Goal: Task Accomplishment & Management: Use online tool/utility

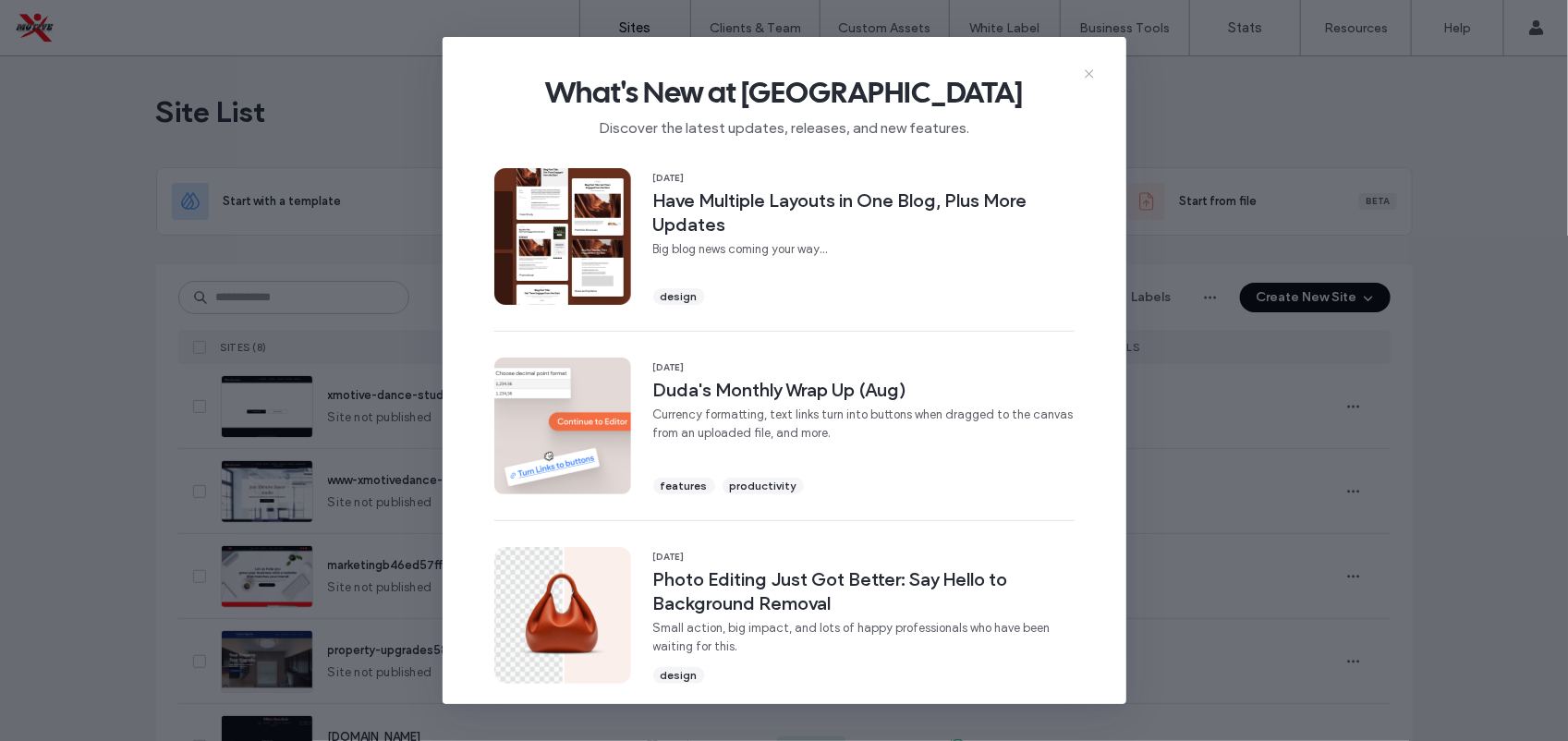
click at [1091, 76] on icon at bounding box center [1089, 73] width 15 height 15
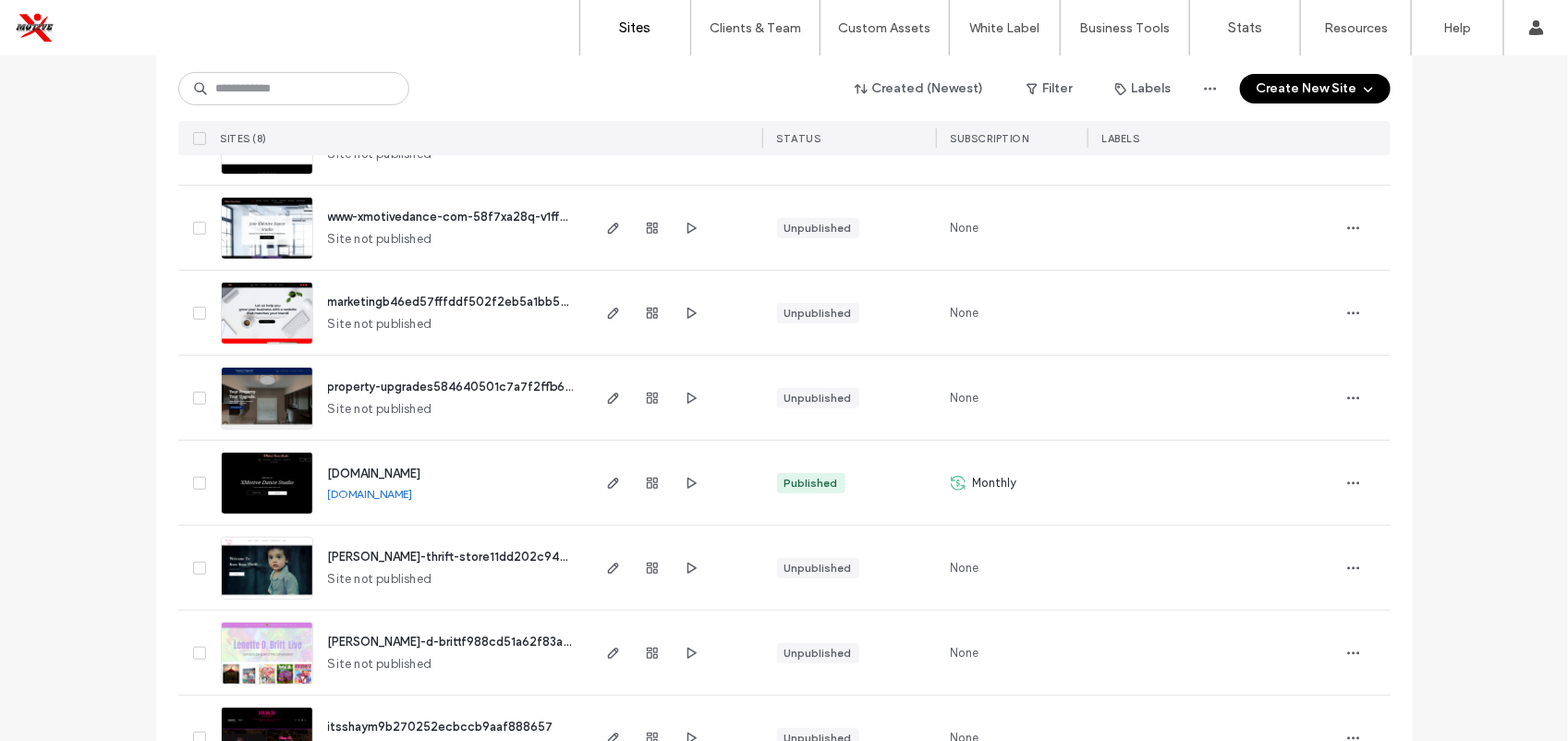
scroll to position [268, 0]
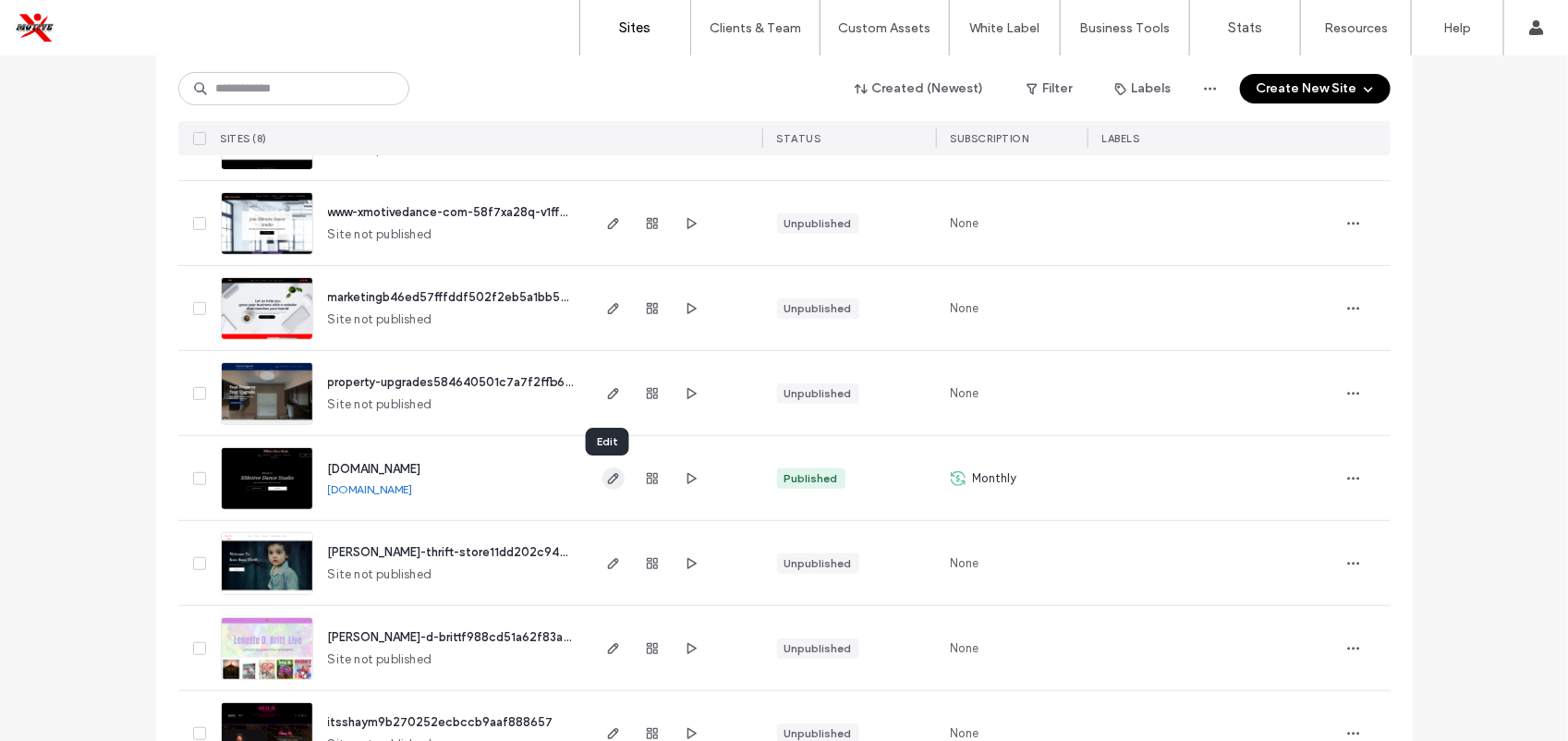
click at [606, 479] on icon "button" at bounding box center [613, 478] width 15 height 15
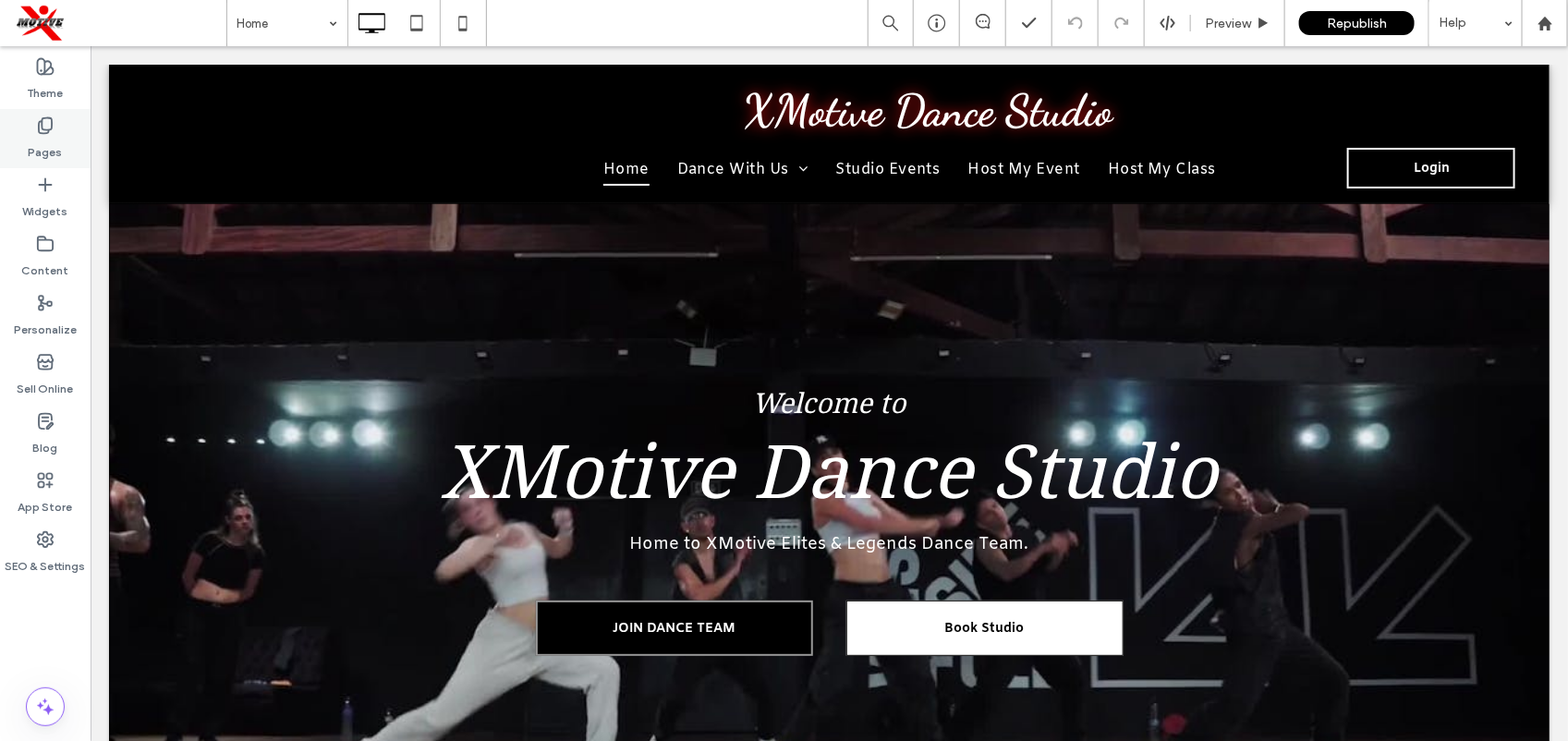
click at [74, 134] on div "Pages" at bounding box center [45, 138] width 90 height 59
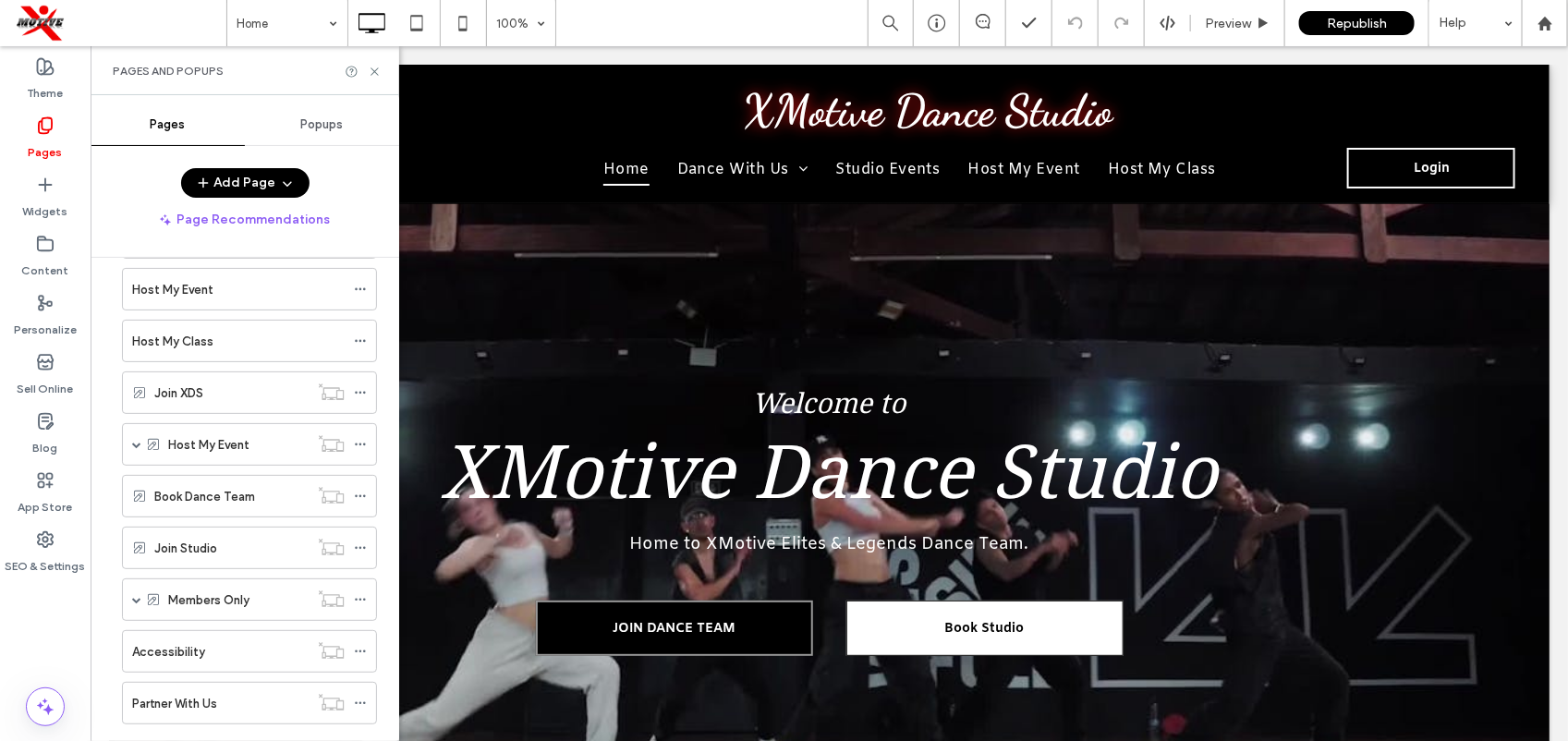
scroll to position [499, 0]
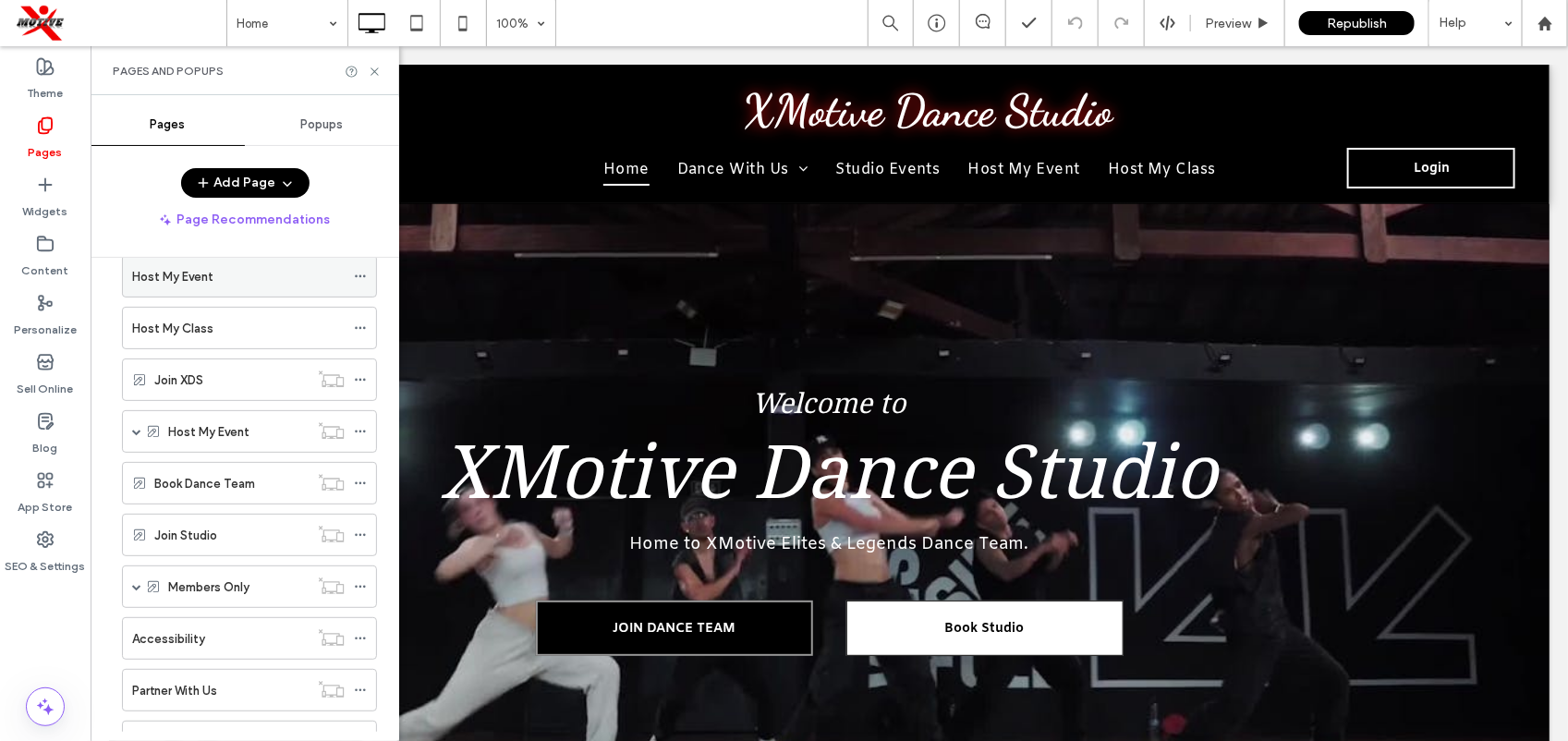
click at [265, 287] on div "Host My Event" at bounding box center [238, 277] width 213 height 20
click at [371, 69] on icon at bounding box center [375, 71] width 14 height 14
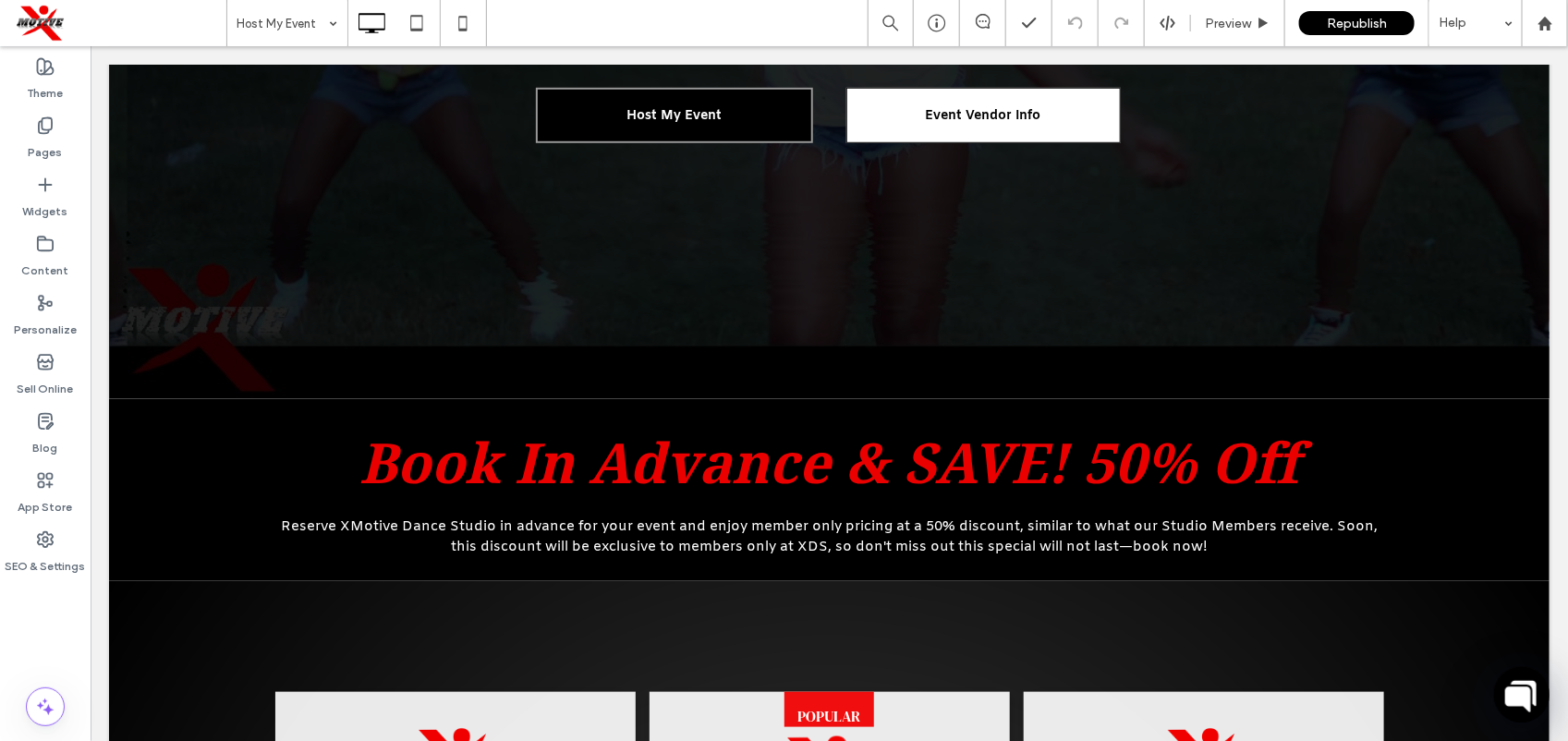
scroll to position [617, 0]
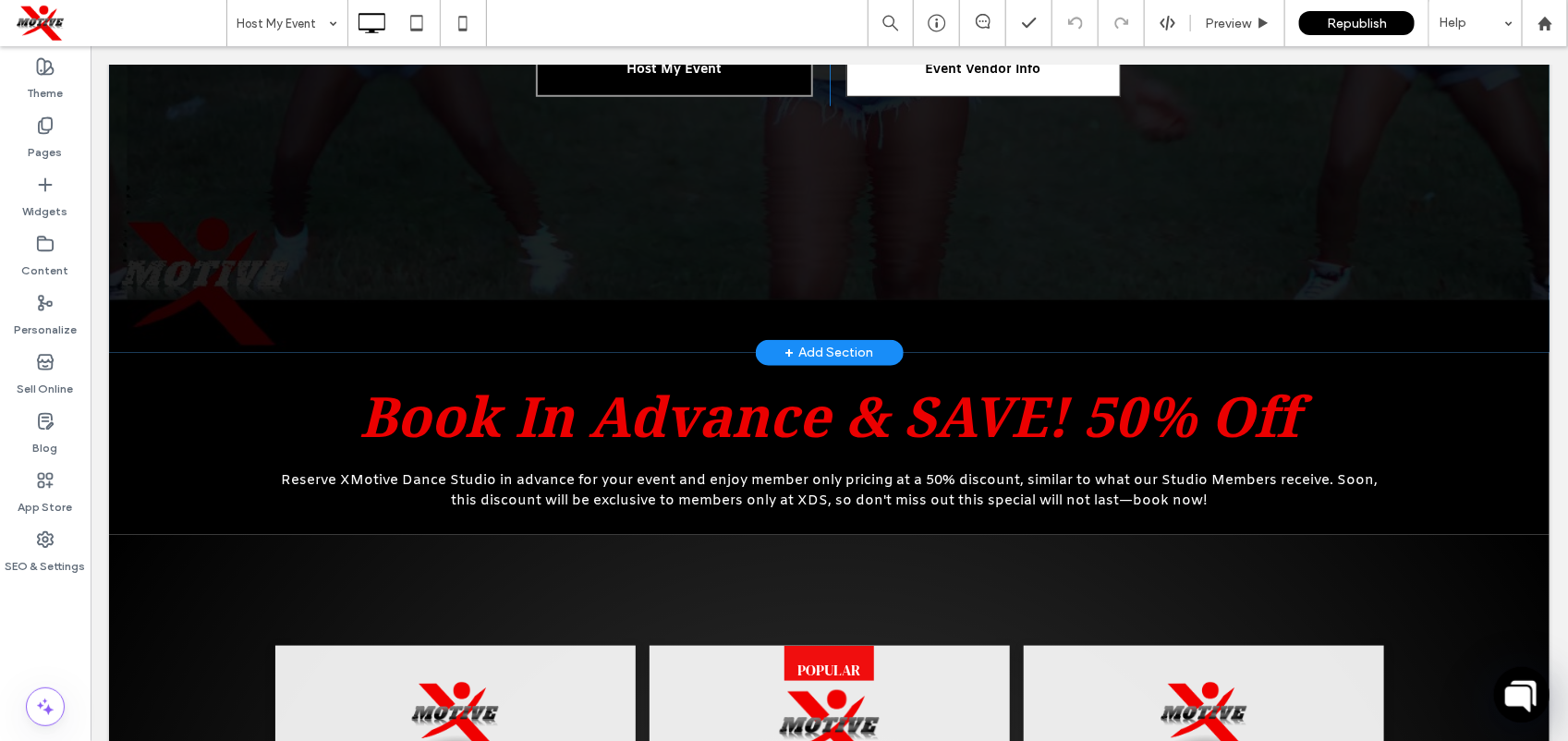
click at [831, 347] on div "+ Add Section" at bounding box center [829, 351] width 89 height 21
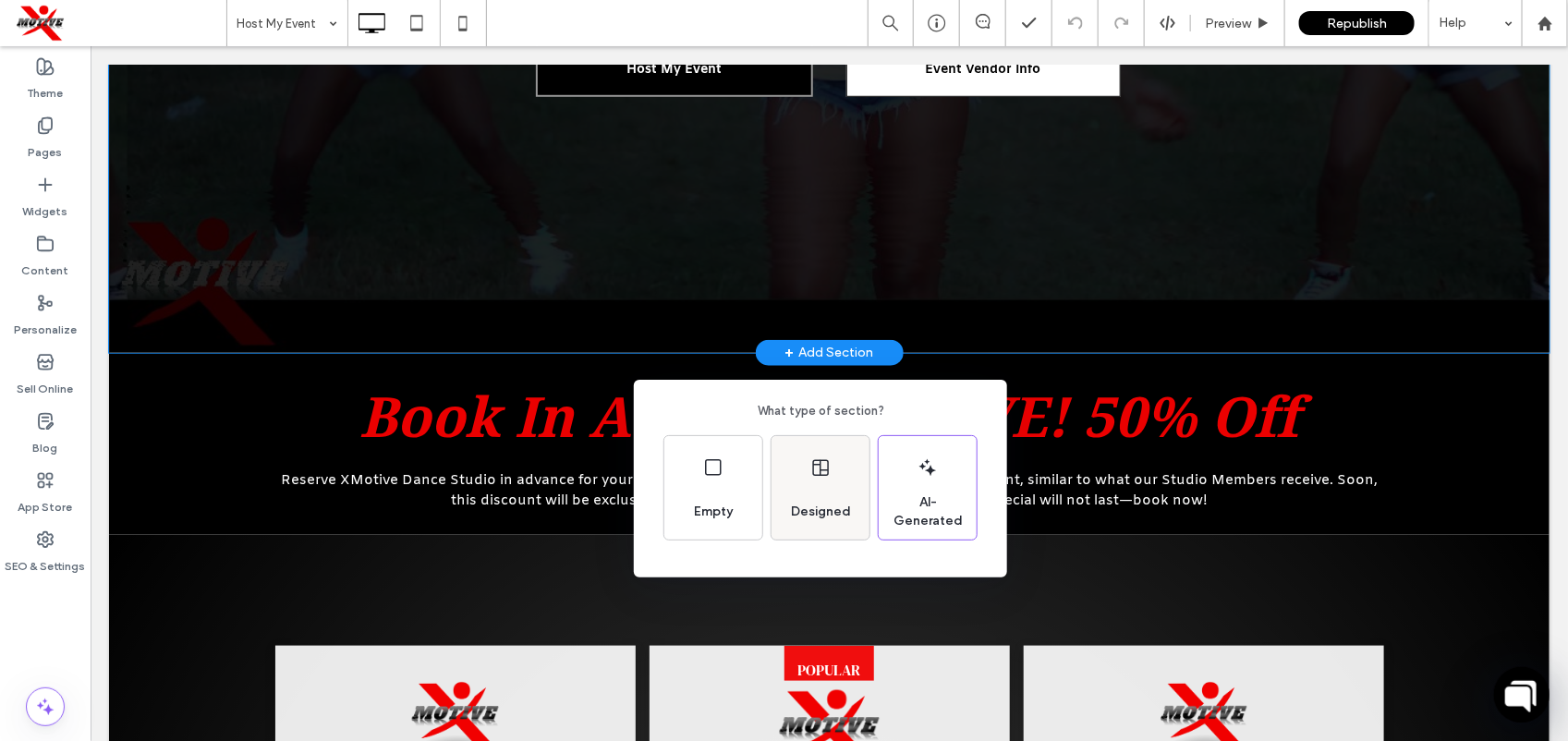
click at [832, 472] on icon at bounding box center [821, 467] width 23 height 23
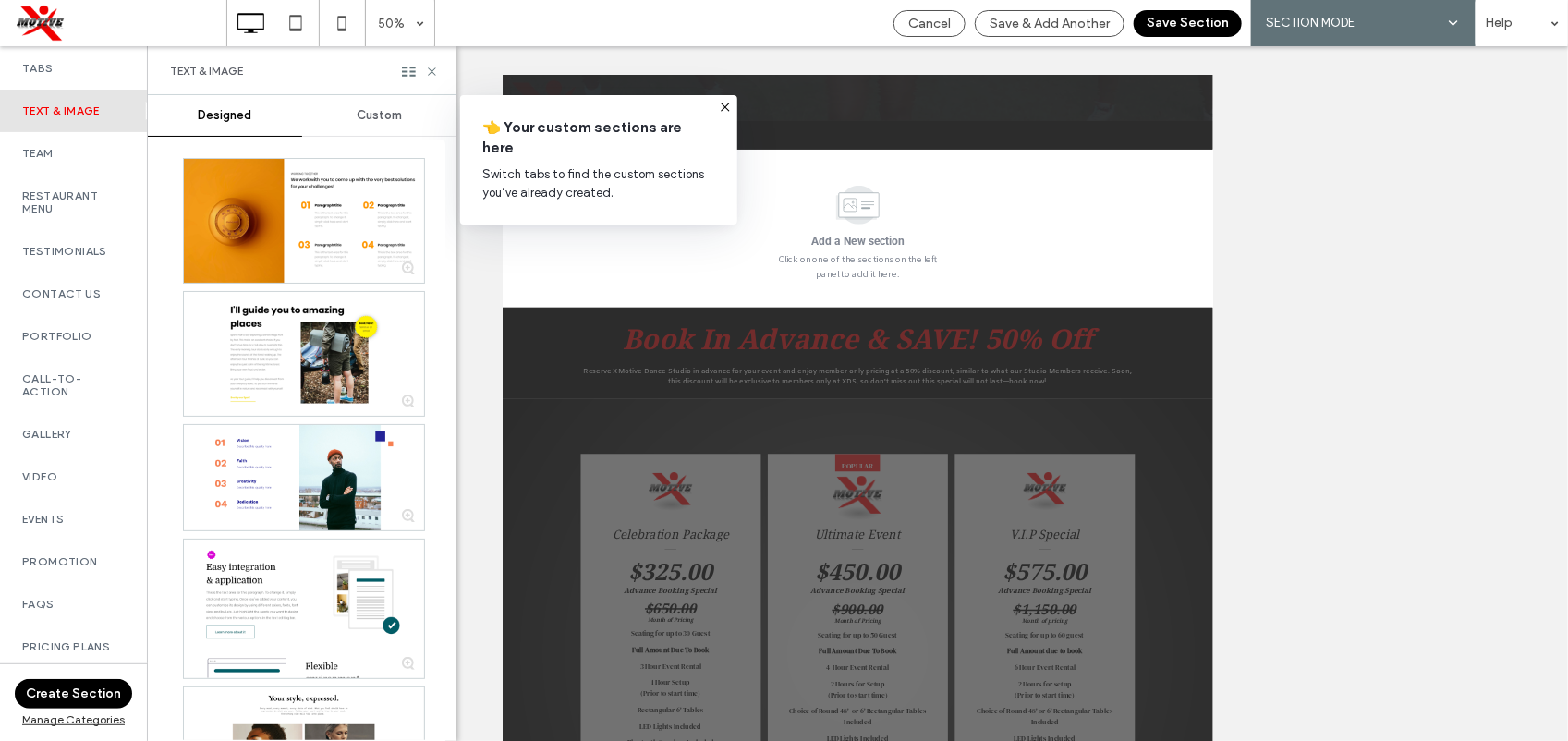
scroll to position [522, 0]
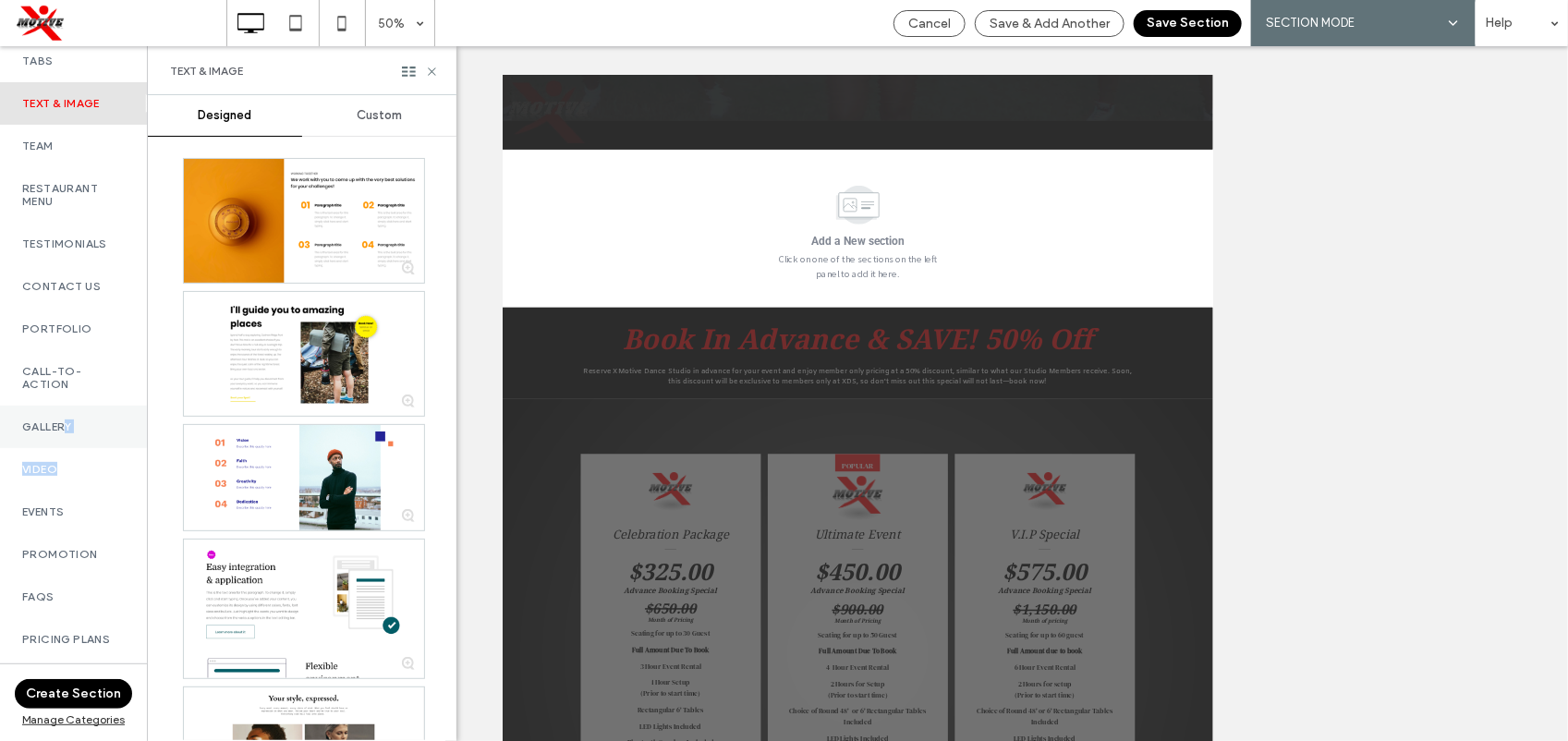
drag, startPoint x: 58, startPoint y: 449, endPoint x: 70, endPoint y: 426, distance: 25.9
click at [70, 427] on div "Start With AI Flex Sections Hero Sell Online New Blank Coming Soon Services Abo…" at bounding box center [73, 398] width 147 height 684
click at [70, 426] on label "Gallery" at bounding box center [73, 426] width 103 height 13
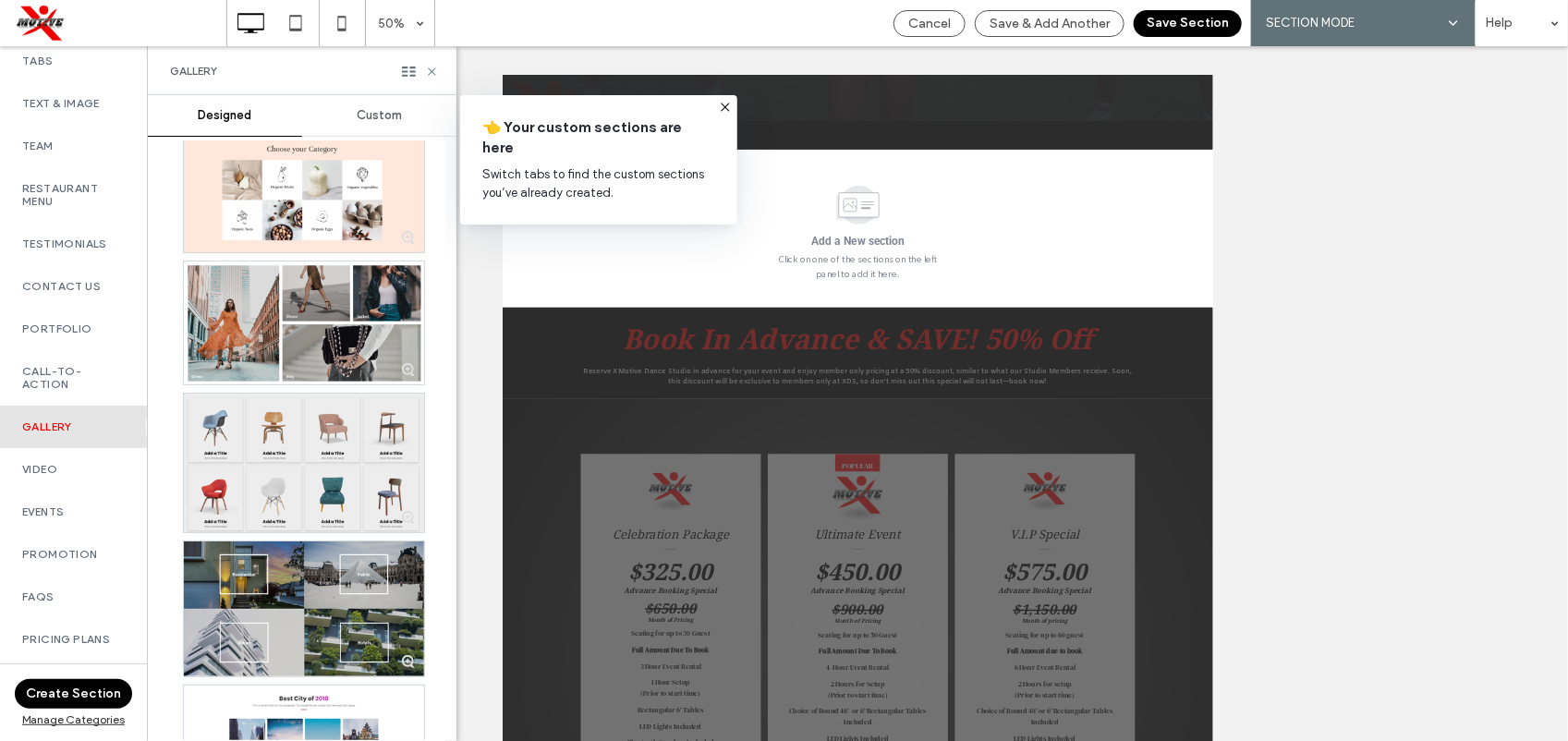
scroll to position [23, 0]
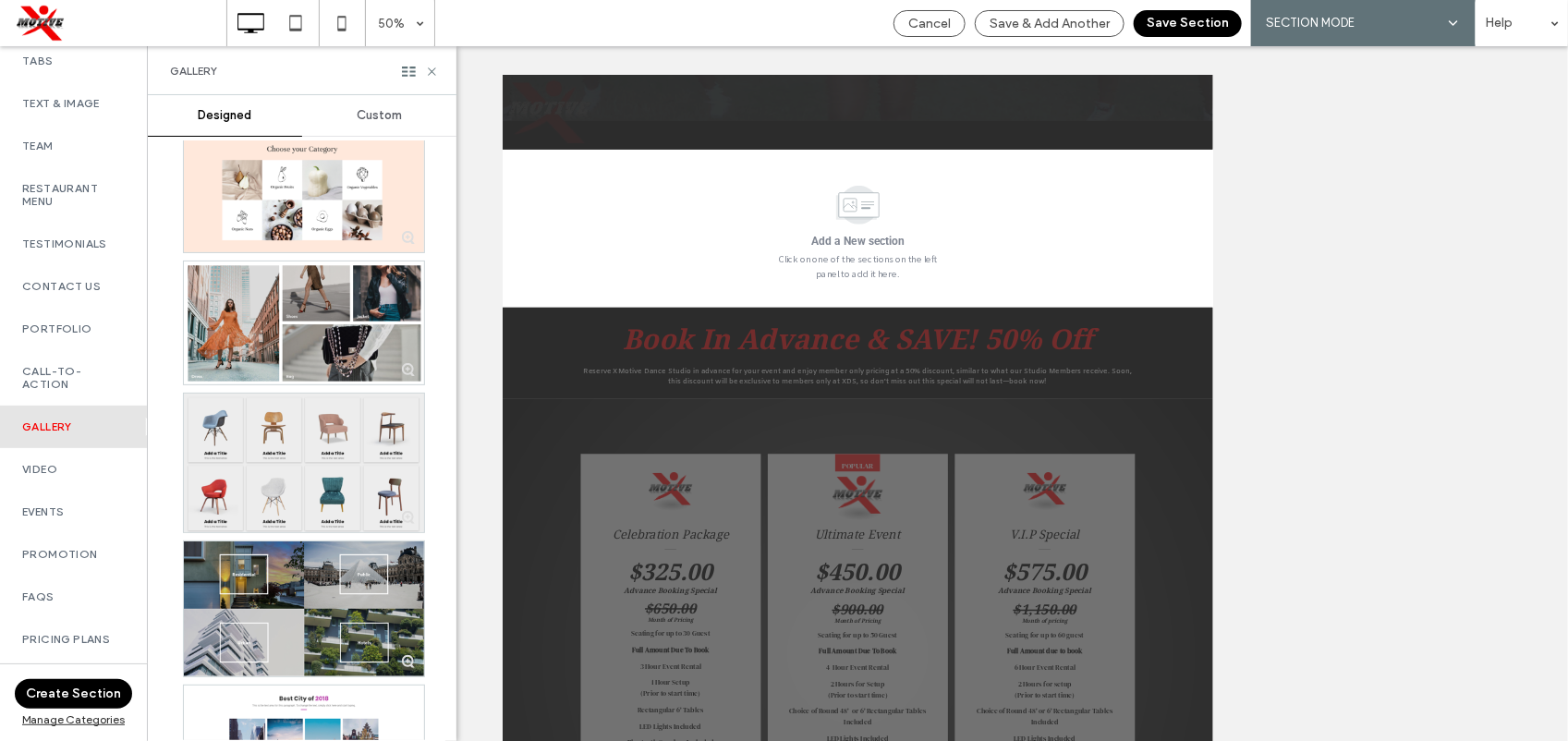
click at [338, 467] on div at bounding box center [304, 463] width 240 height 139
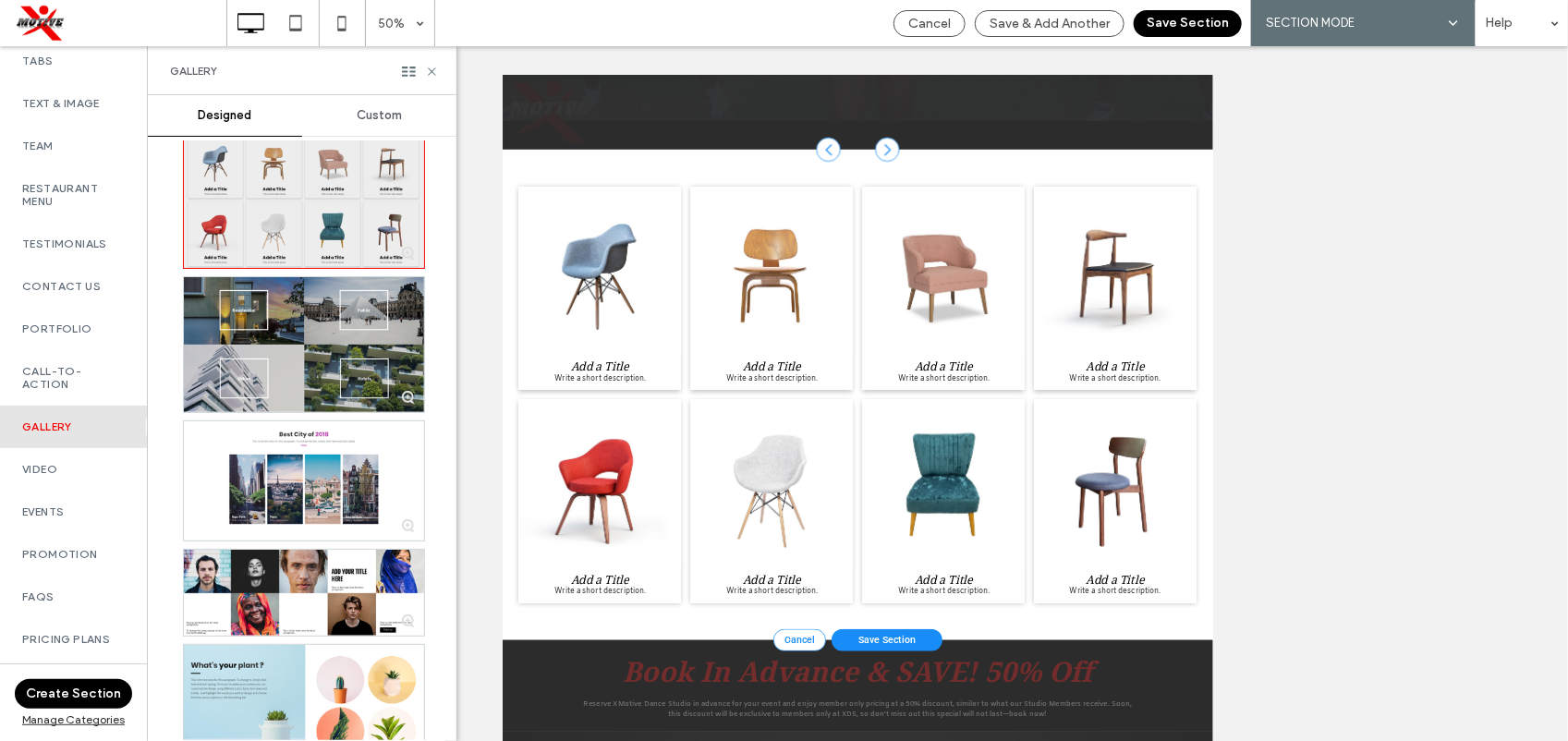
scroll to position [376, 0]
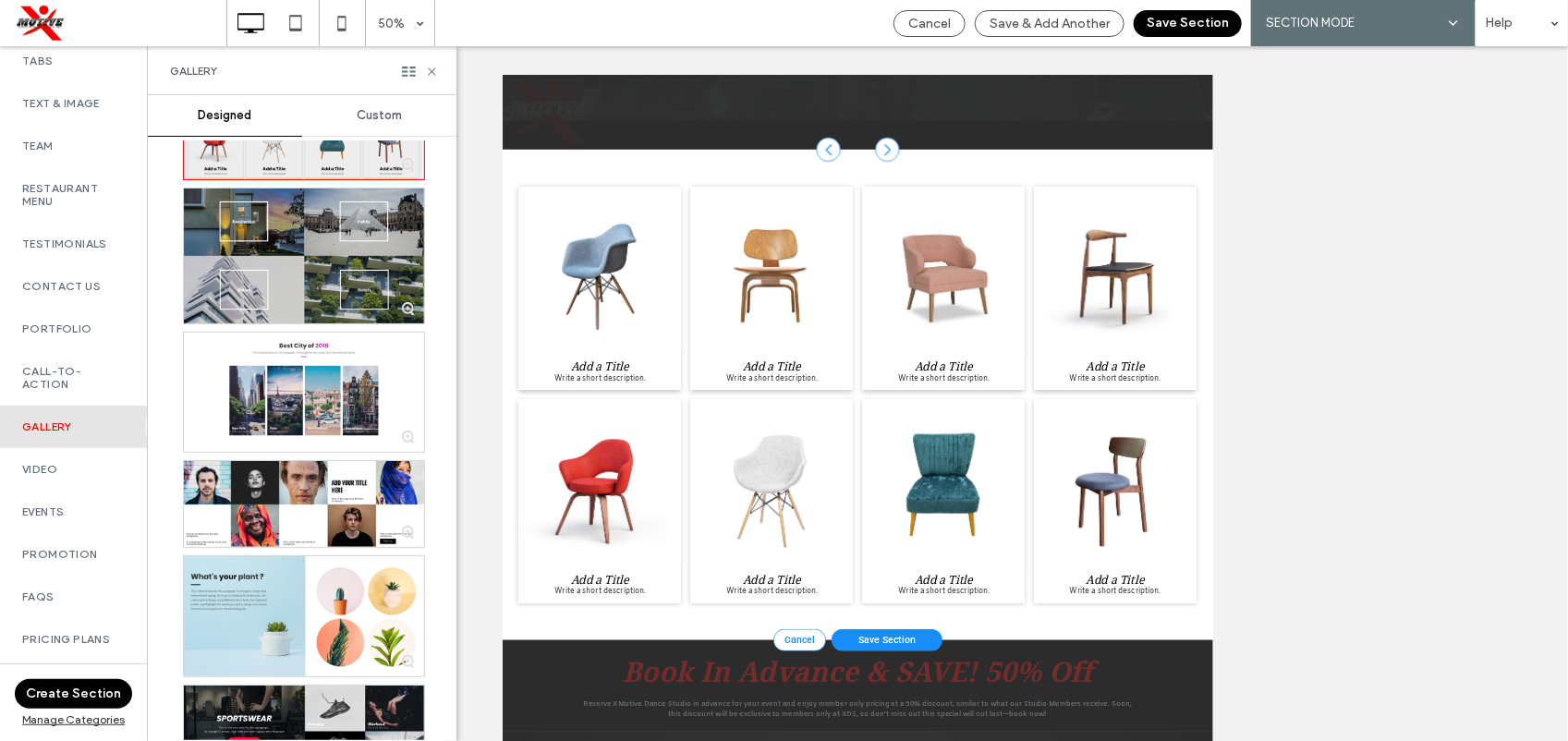
click at [343, 464] on div at bounding box center [304, 504] width 240 height 86
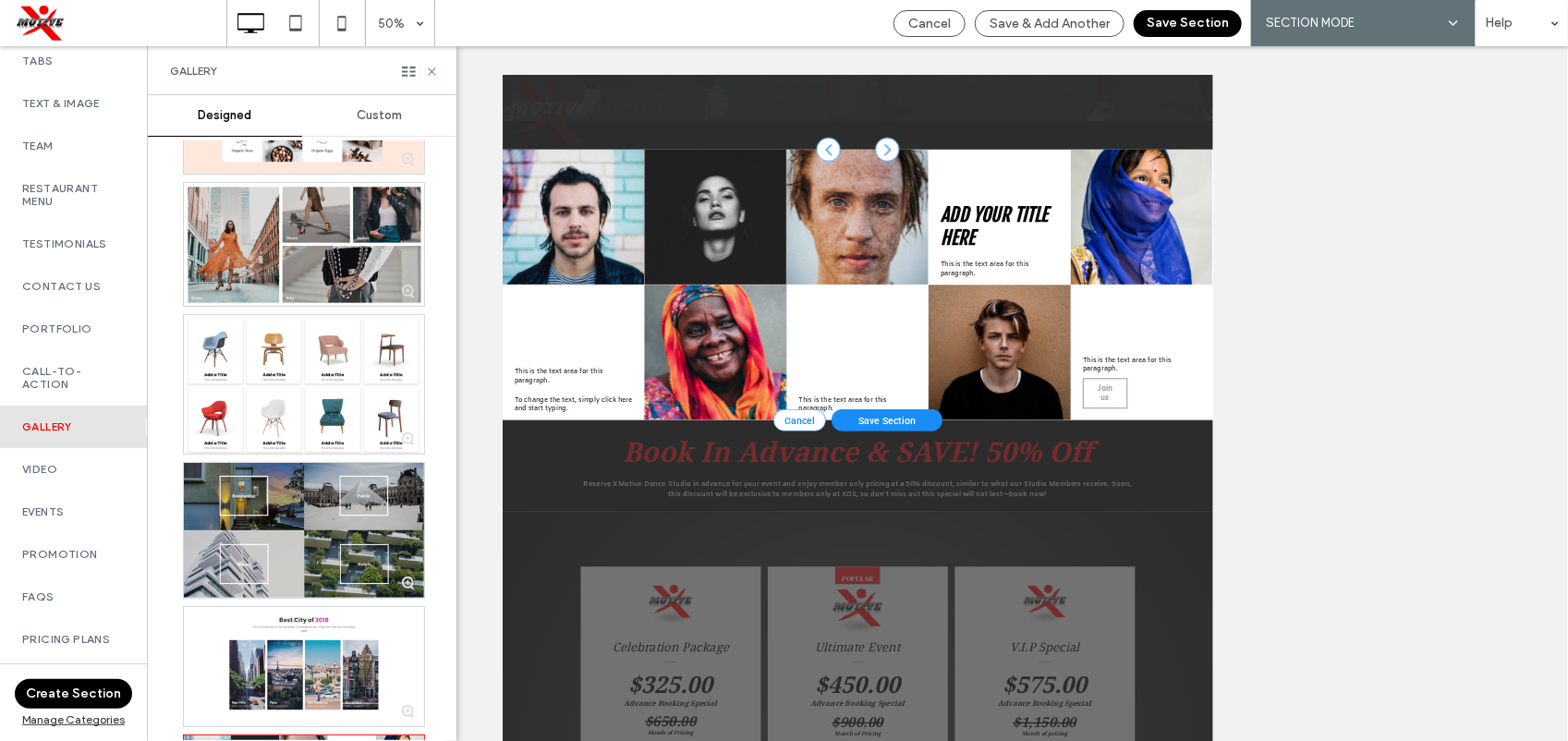
scroll to position [0, 0]
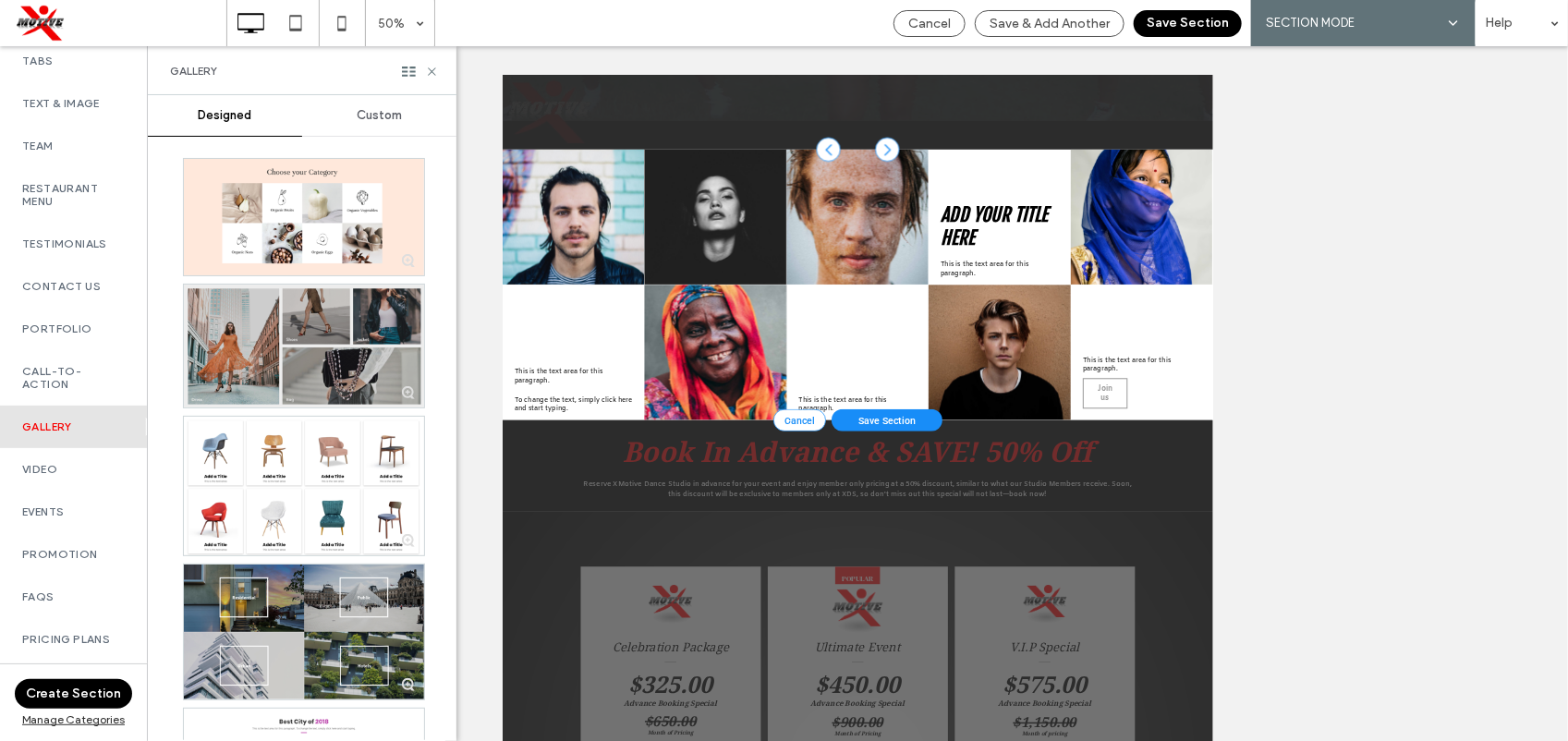
click at [366, 362] on div at bounding box center [304, 346] width 240 height 122
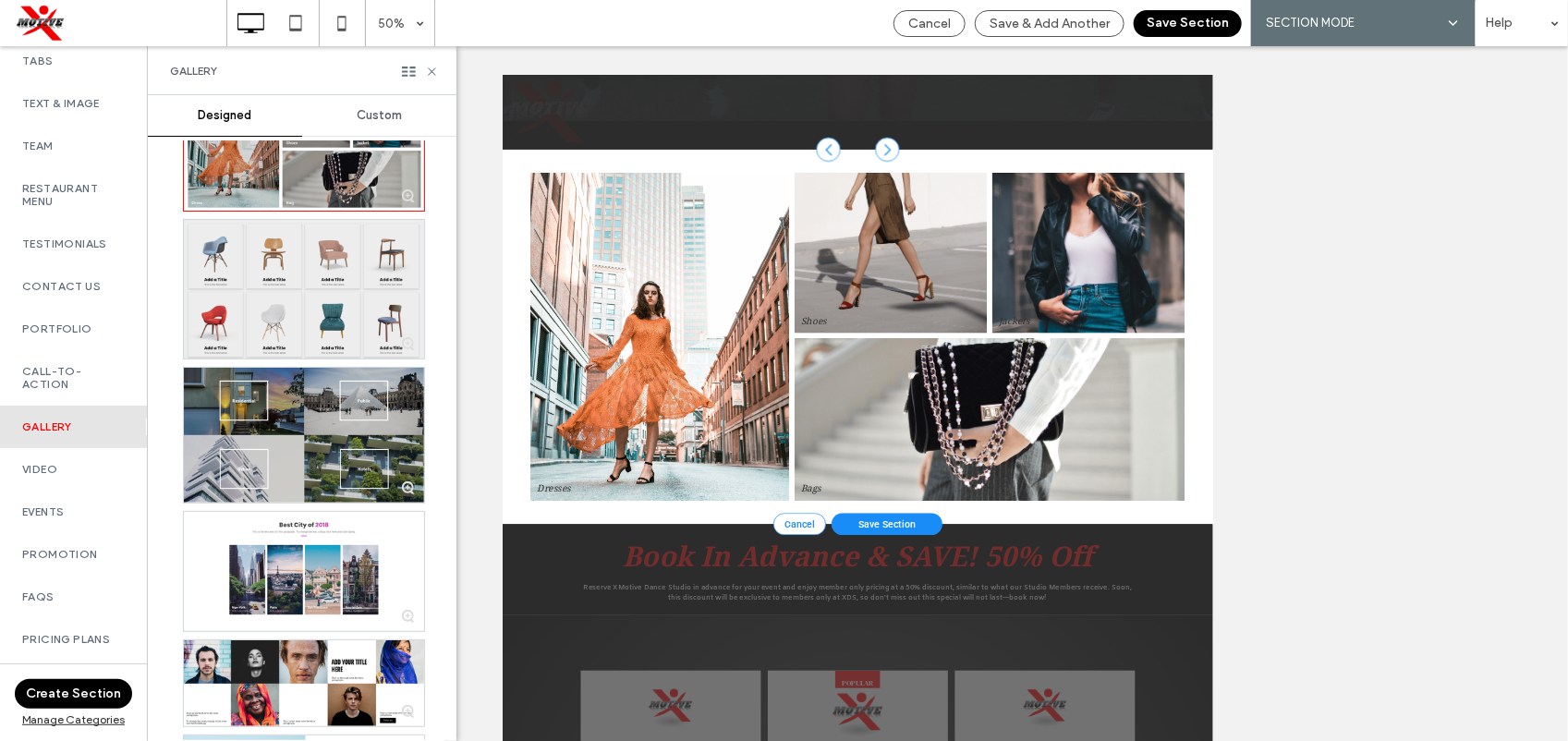
scroll to position [199, 0]
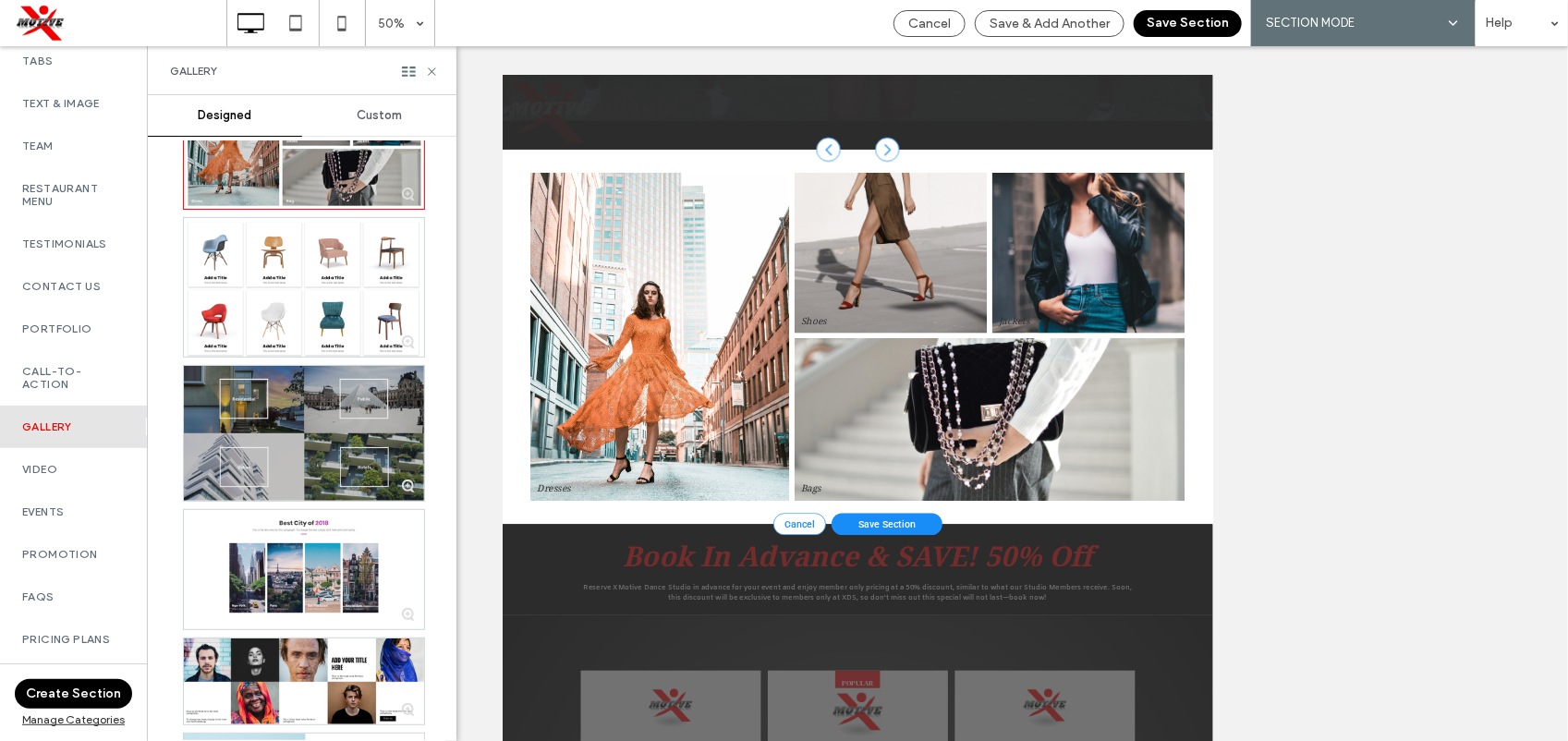
click at [363, 430] on div at bounding box center [304, 434] width 240 height 135
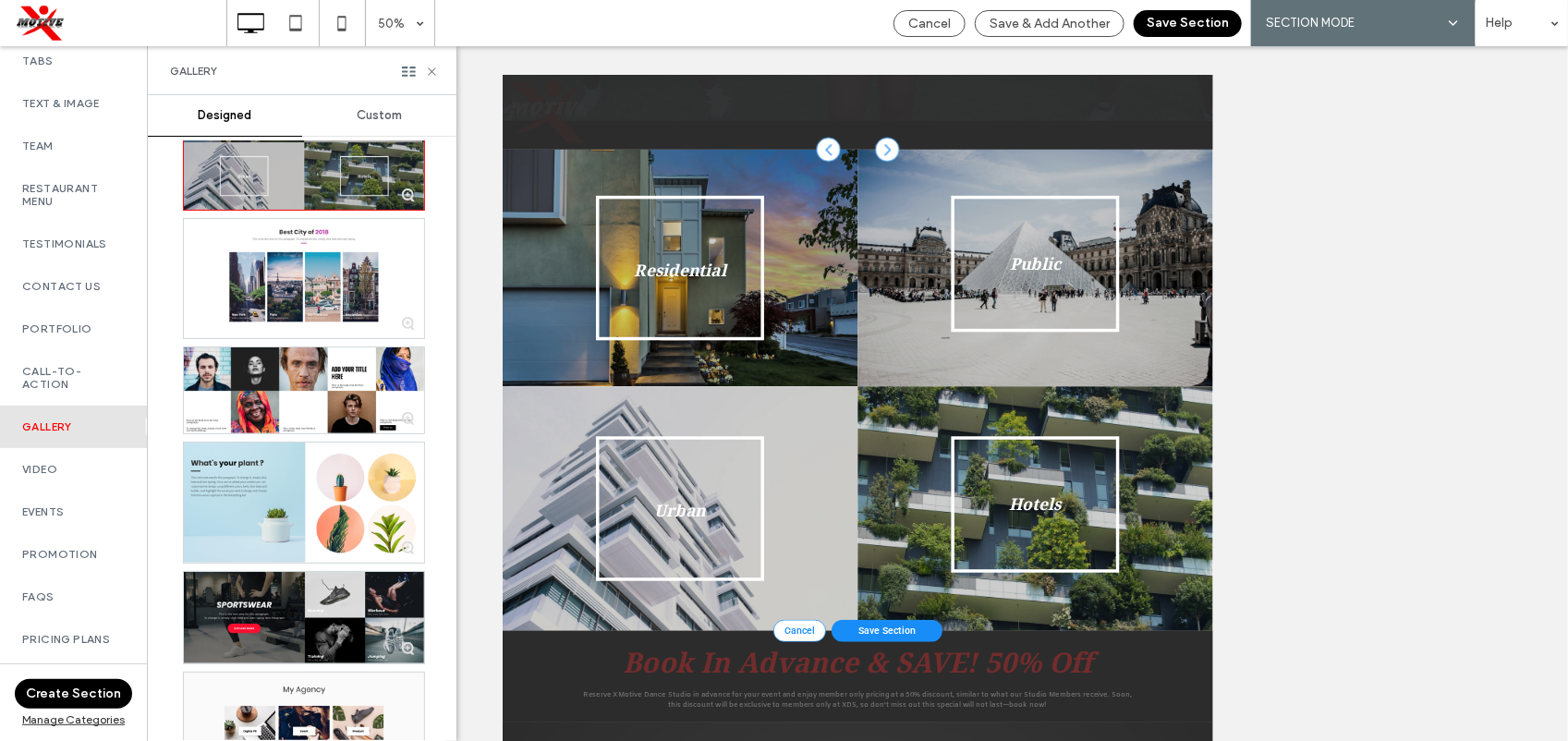
scroll to position [490, 0]
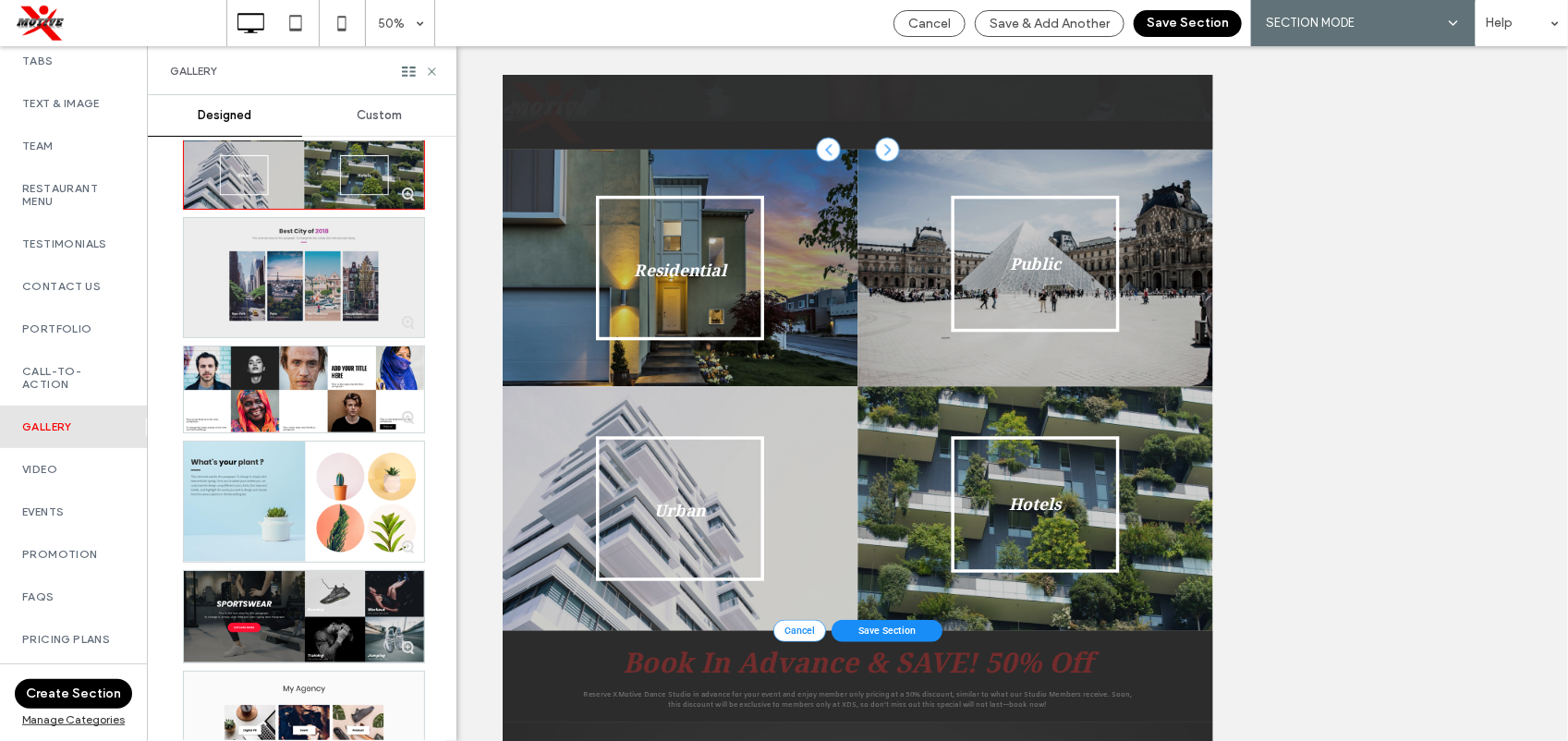
click at [356, 324] on div at bounding box center [304, 278] width 240 height 119
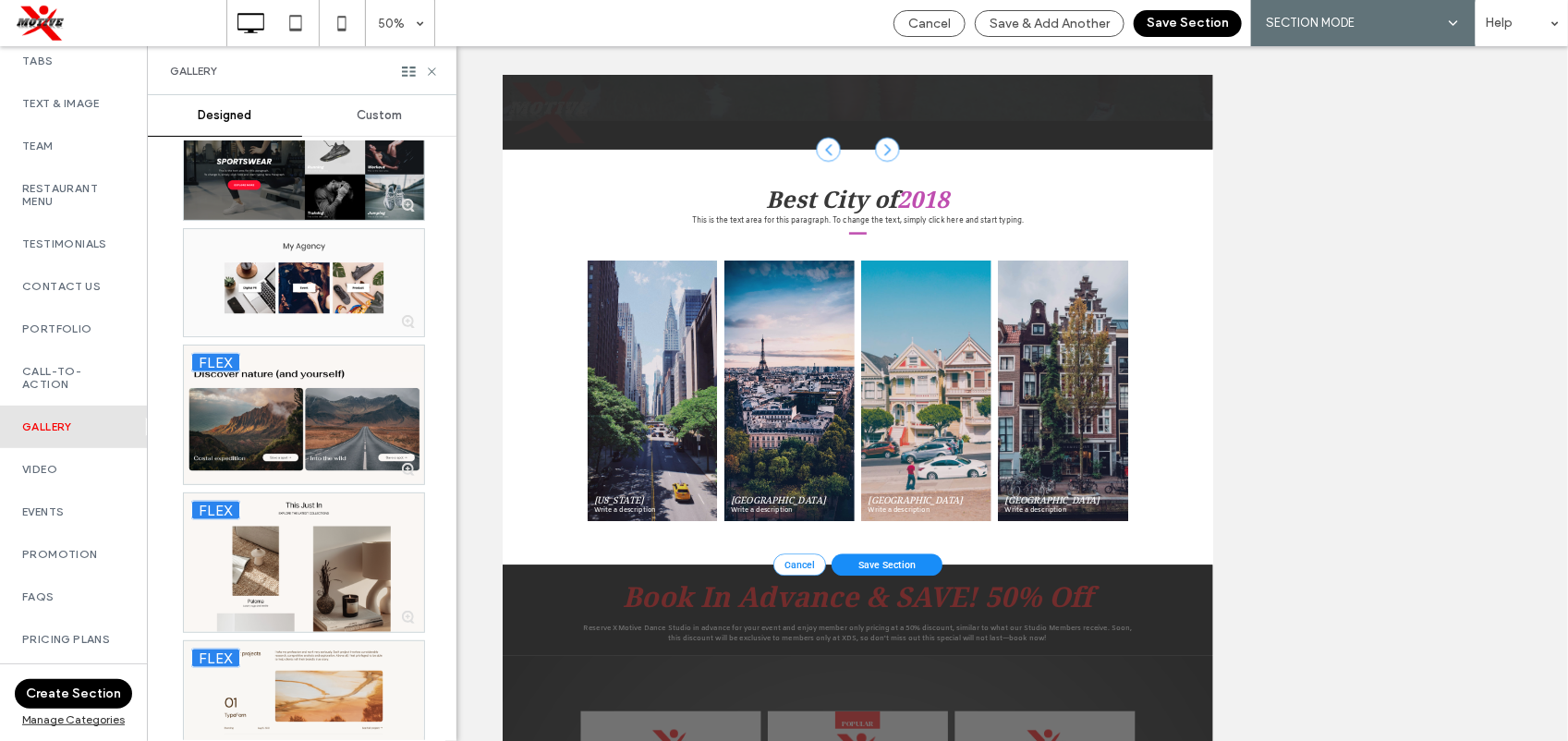
scroll to position [934, 0]
click at [390, 202] on div at bounding box center [304, 172] width 240 height 91
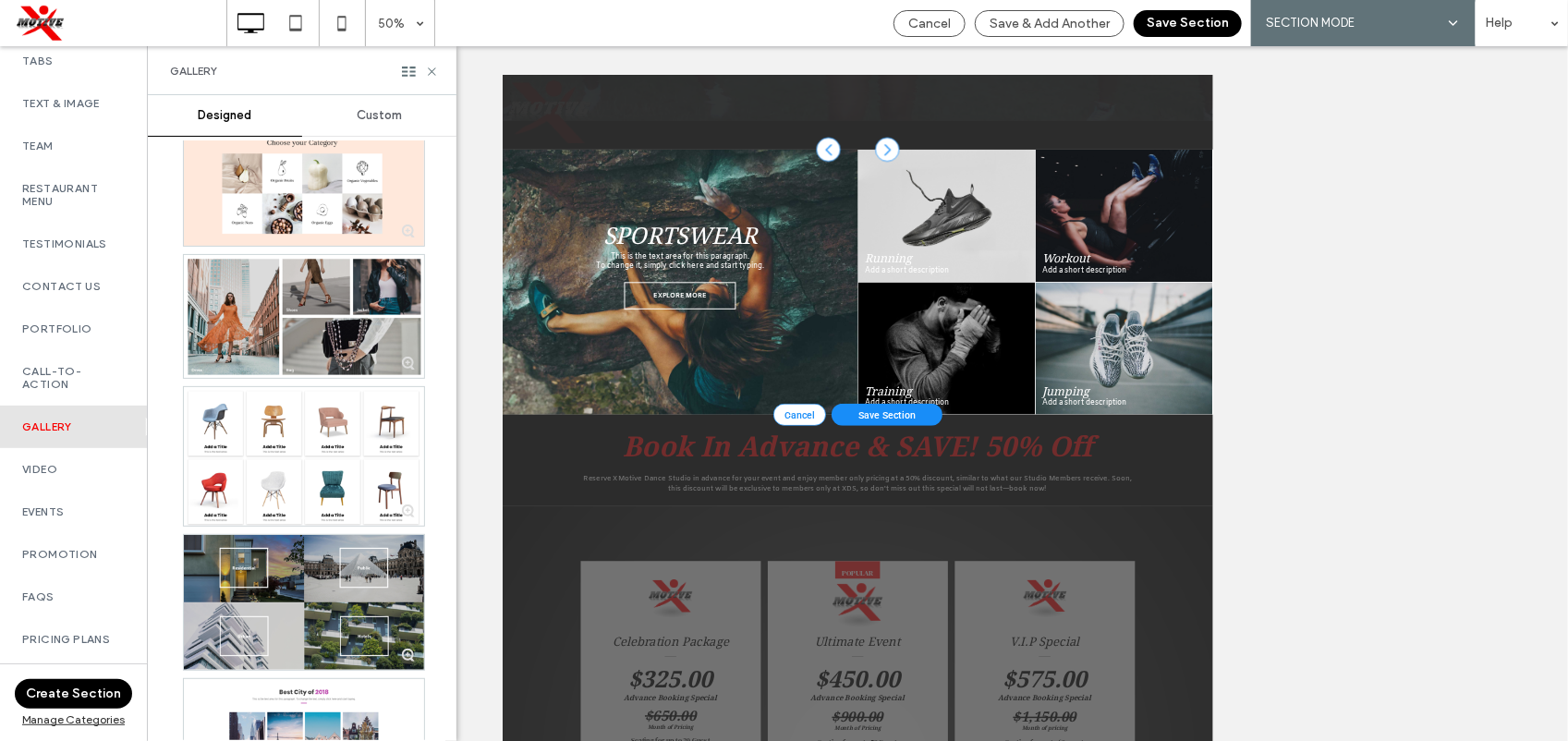
scroll to position [0, 0]
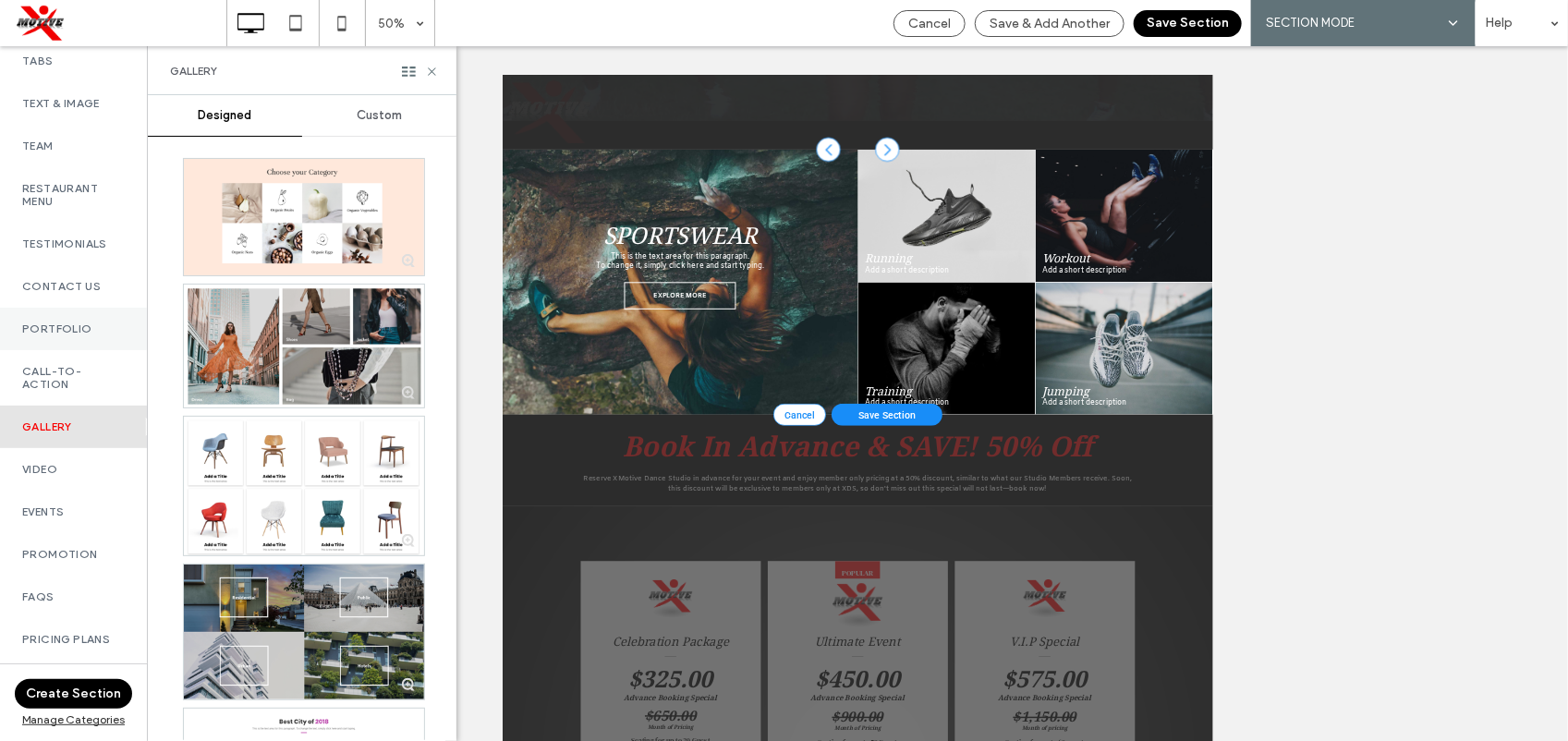
click at [104, 330] on label "Portfolio" at bounding box center [73, 328] width 103 height 13
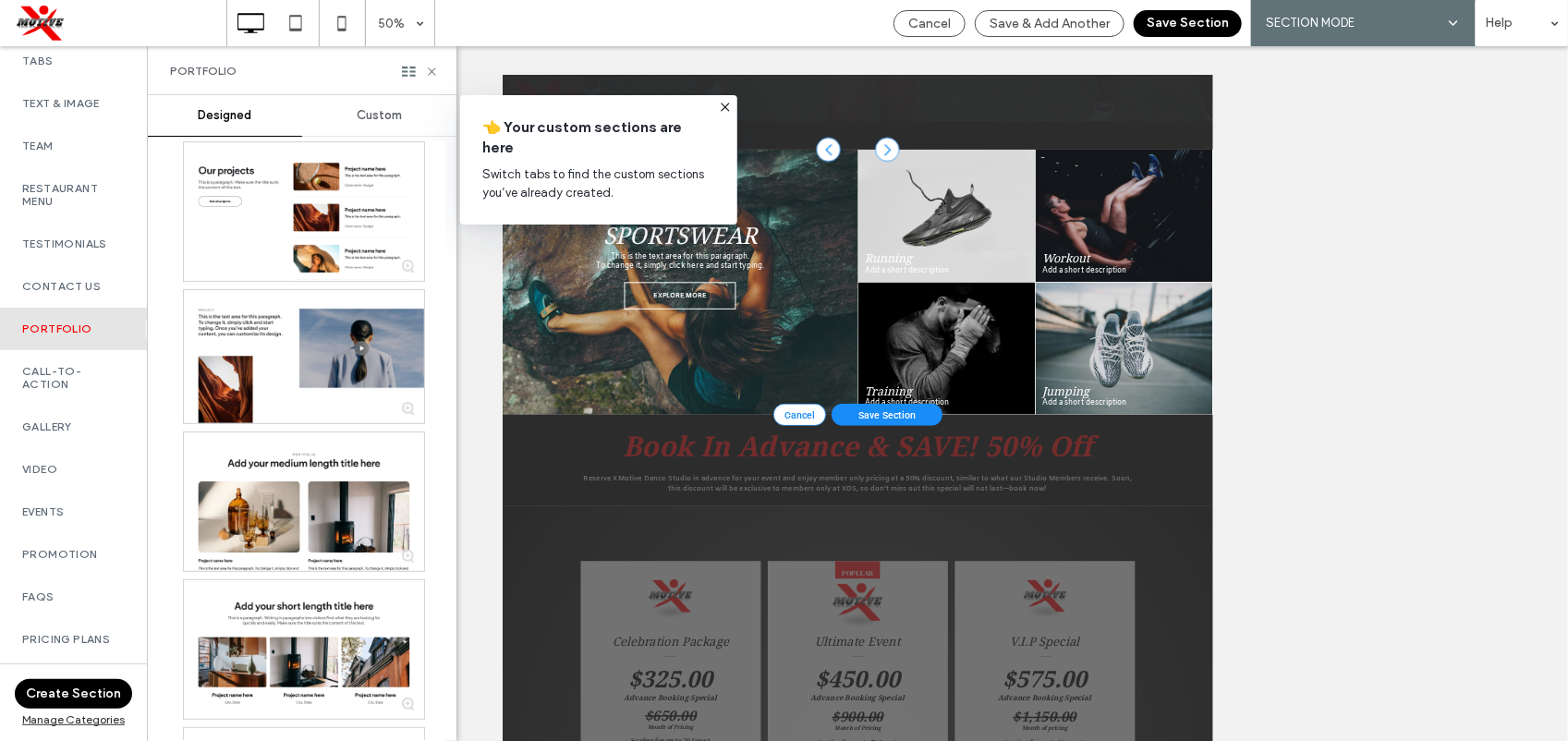
scroll to position [587, 0]
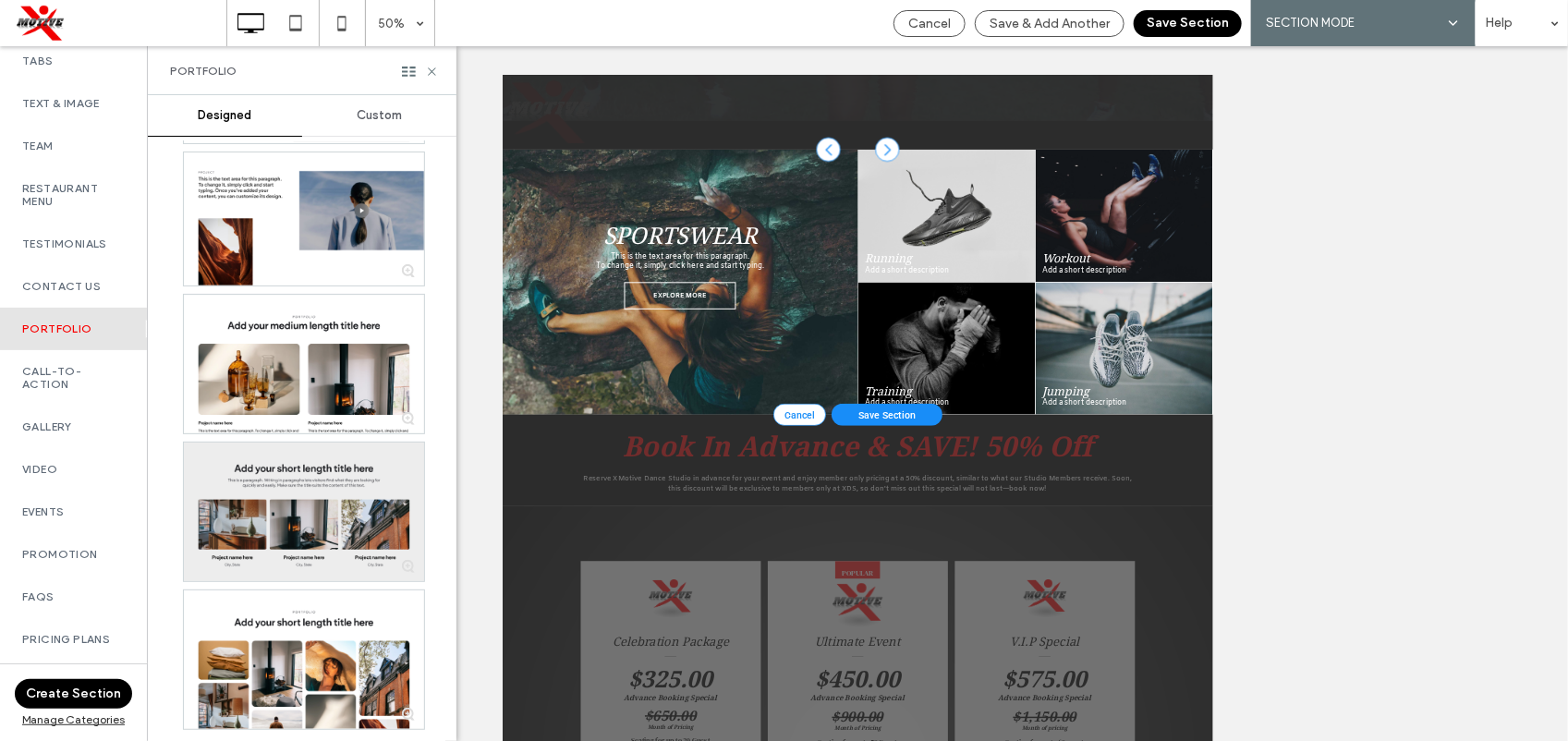
click at [325, 524] on div at bounding box center [304, 512] width 240 height 139
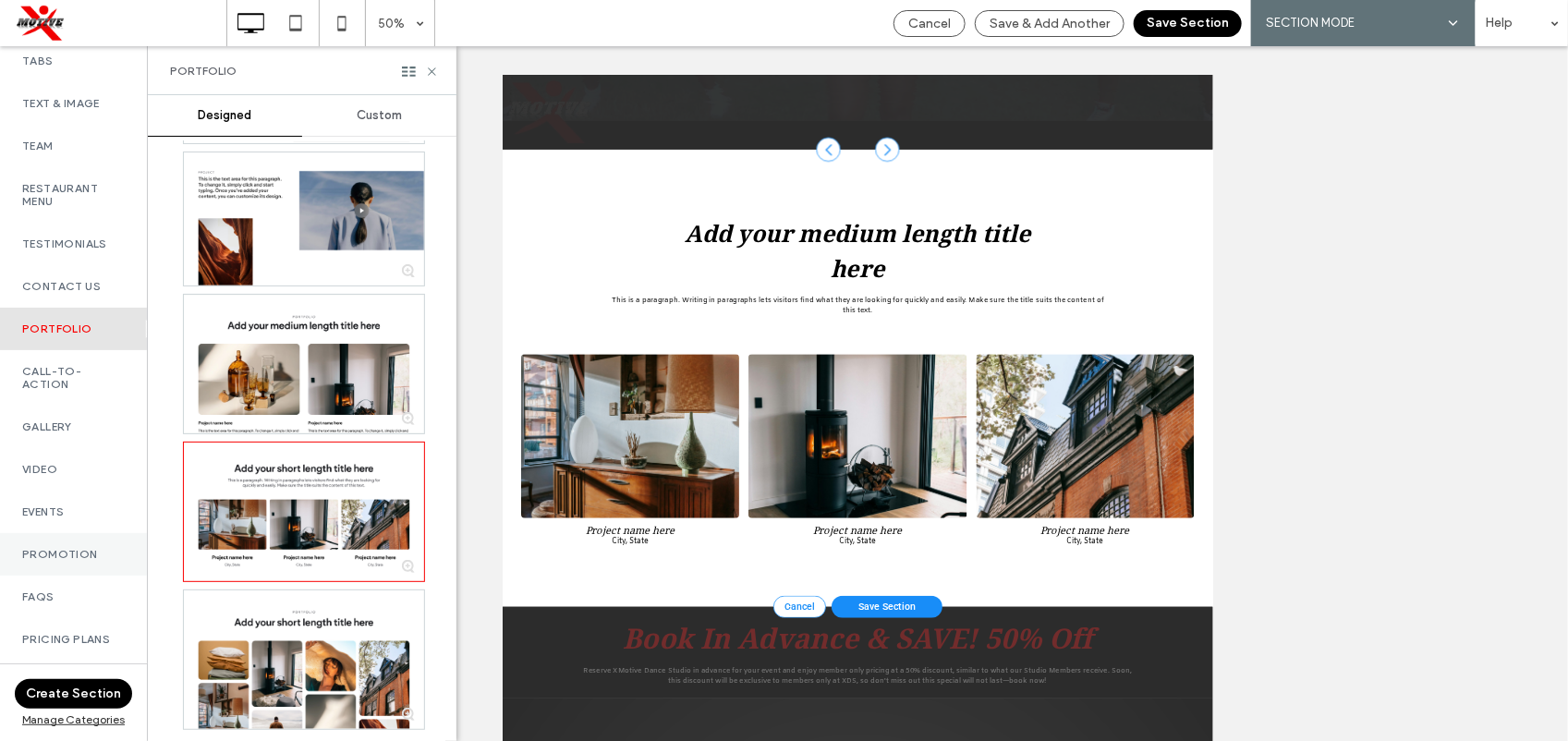
click at [100, 554] on label "Promotion" at bounding box center [73, 554] width 103 height 13
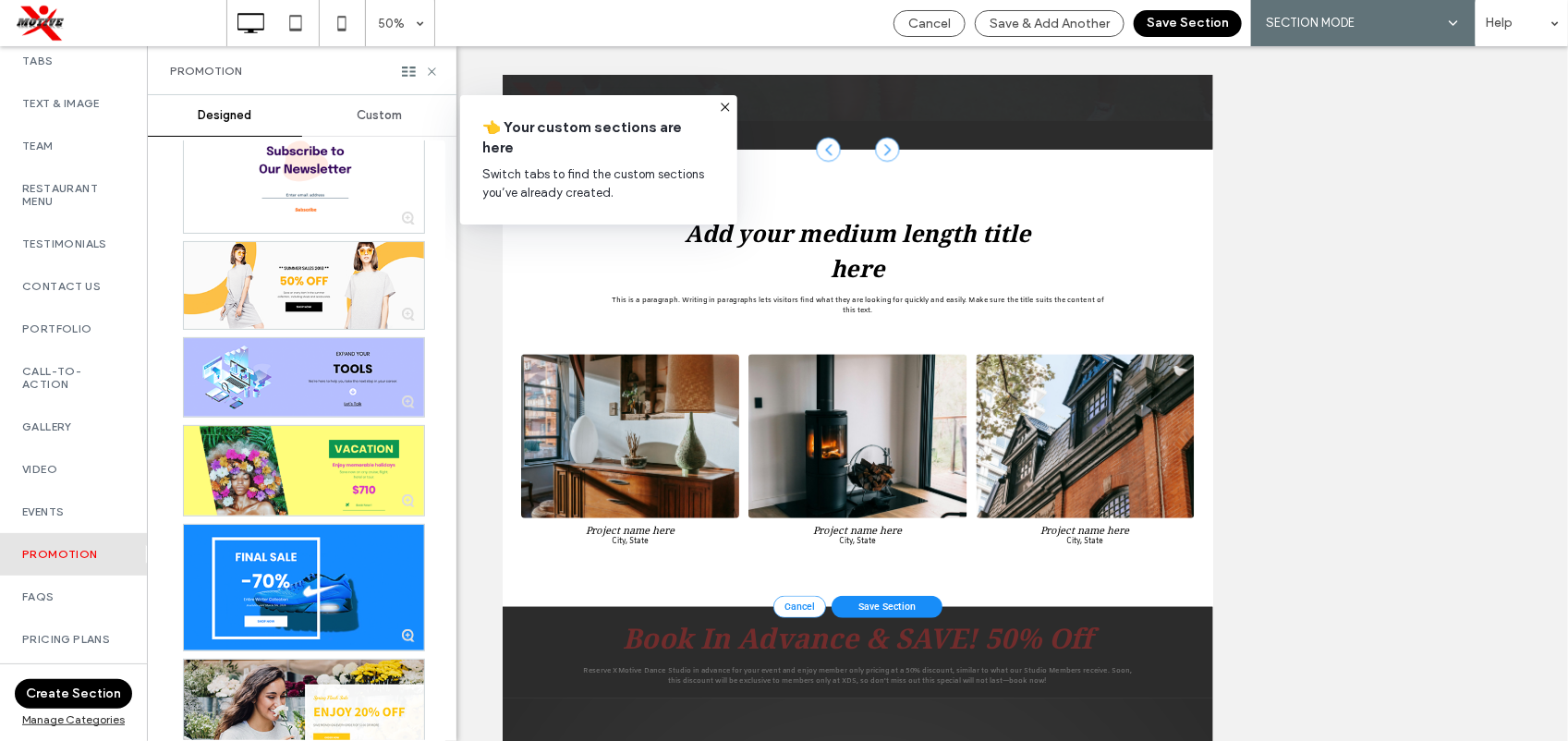
scroll to position [404, 0]
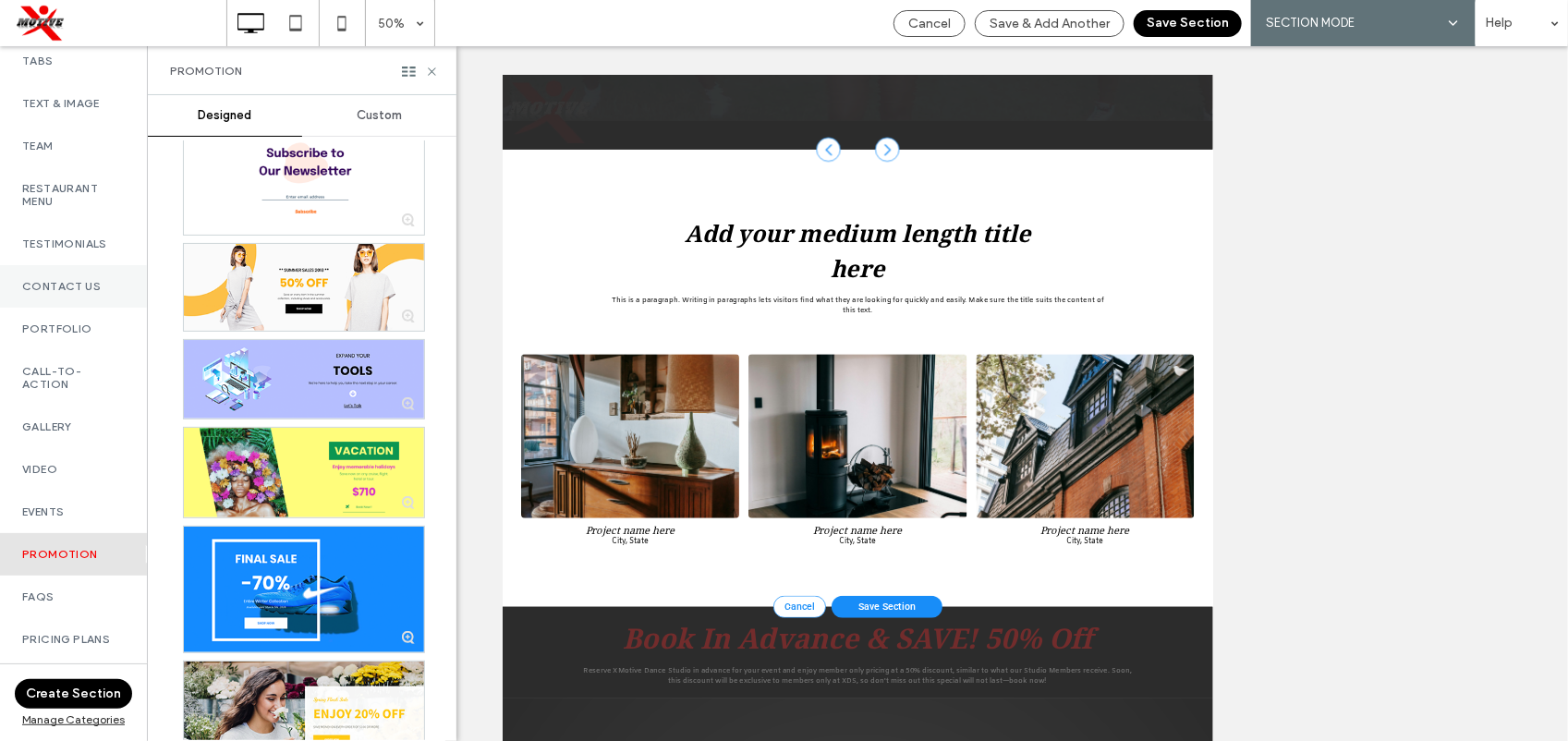
click at [112, 280] on label "Contact Us" at bounding box center [73, 286] width 103 height 13
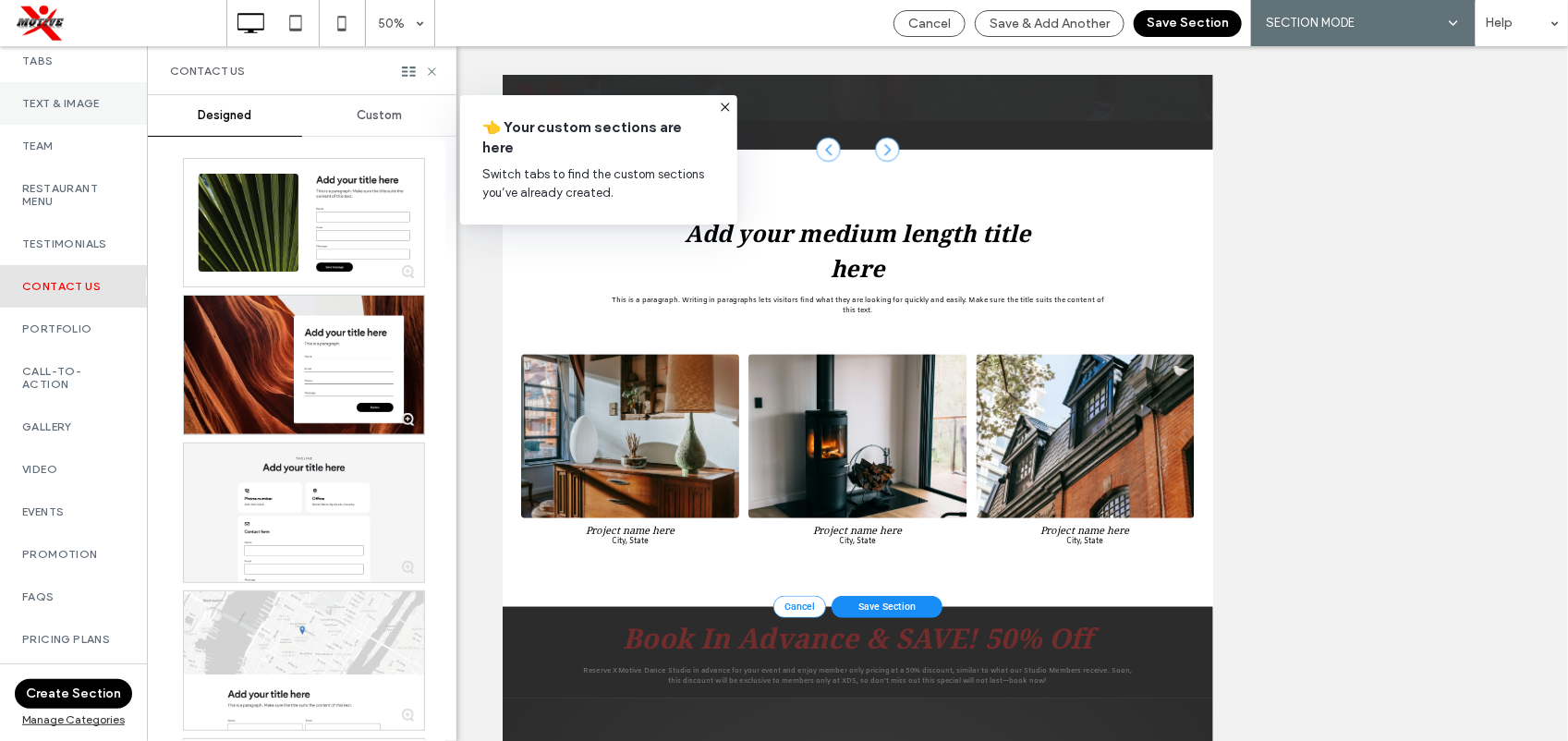
click at [122, 116] on div "Text & Image" at bounding box center [73, 103] width 147 height 42
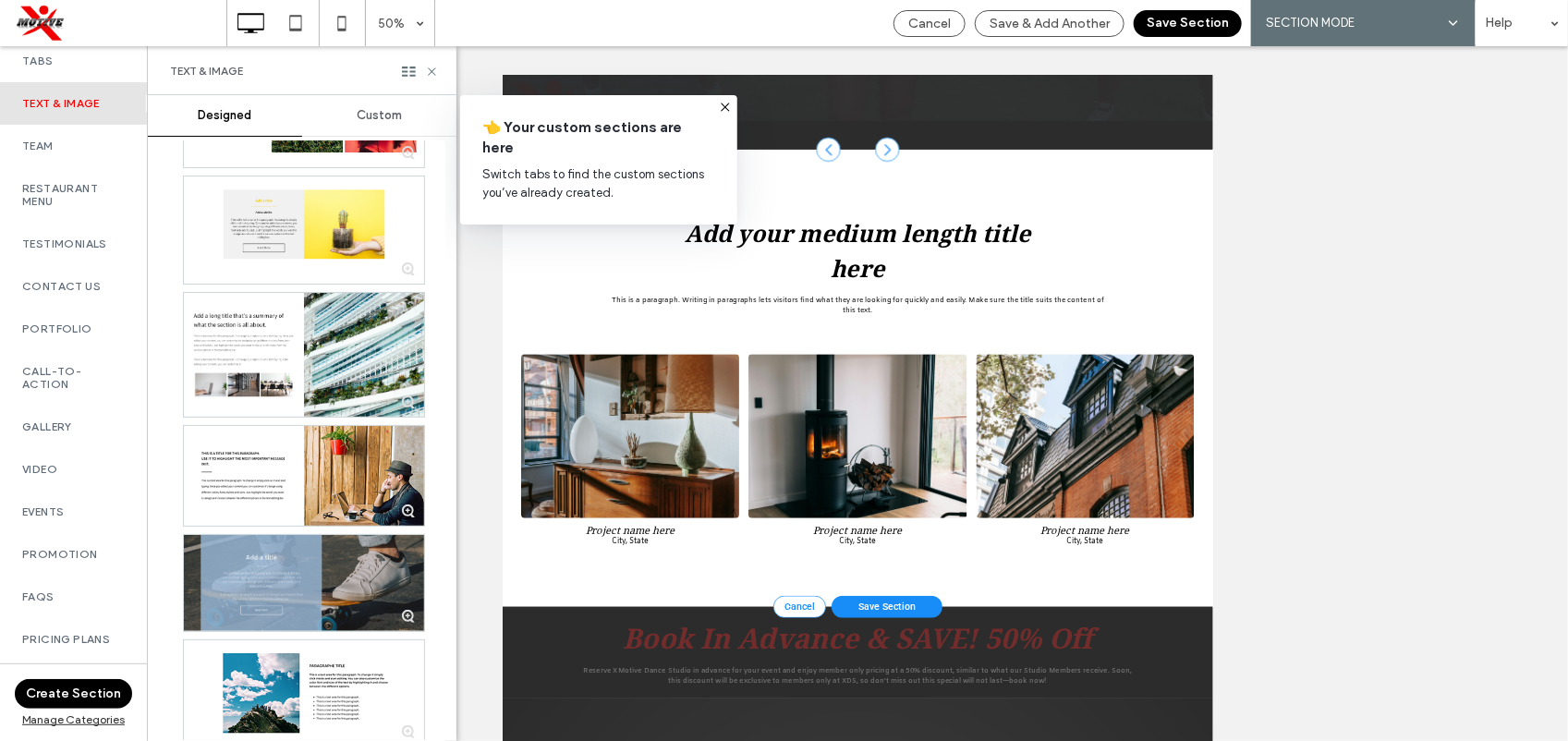
scroll to position [1510, 0]
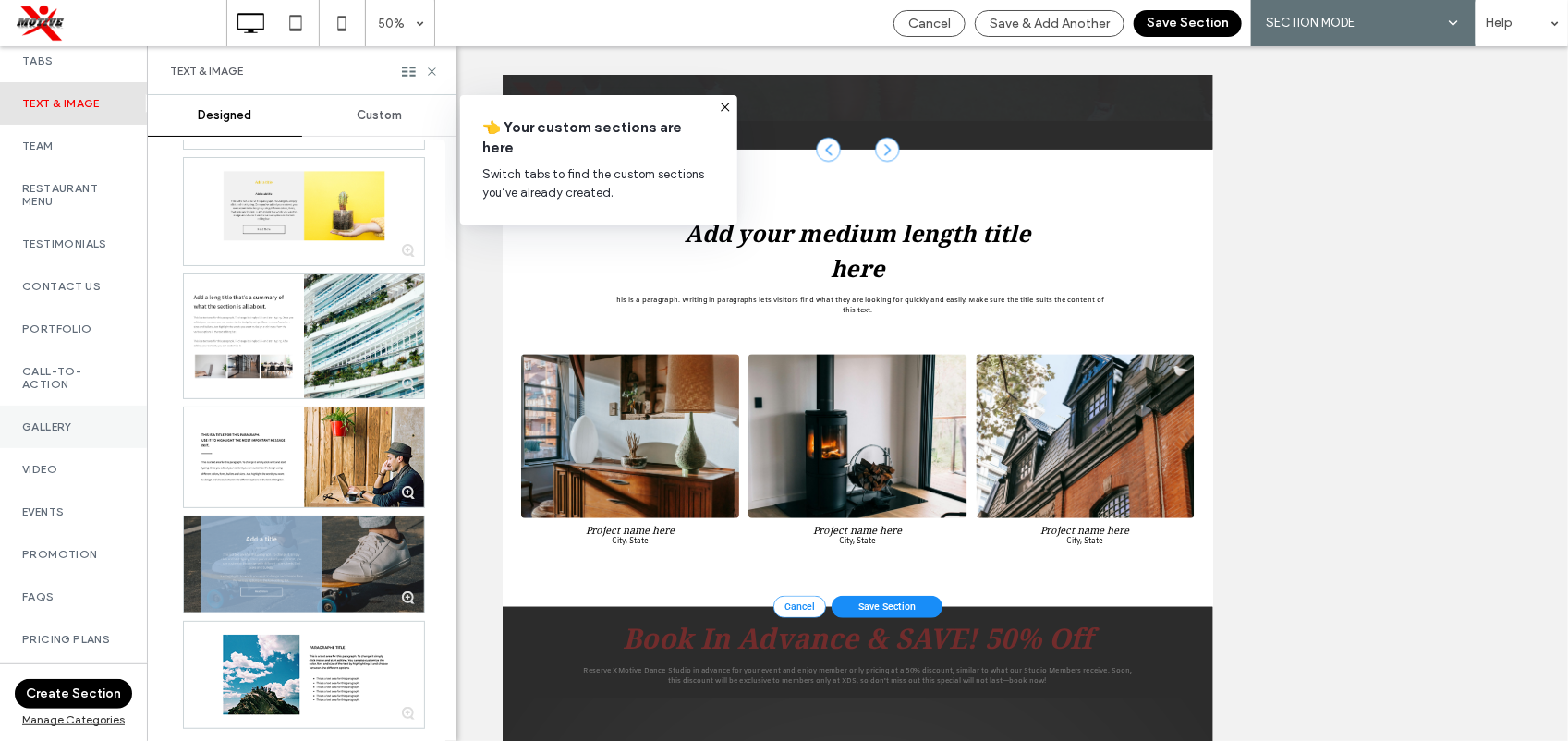
click at [73, 420] on label "Gallery" at bounding box center [73, 426] width 103 height 13
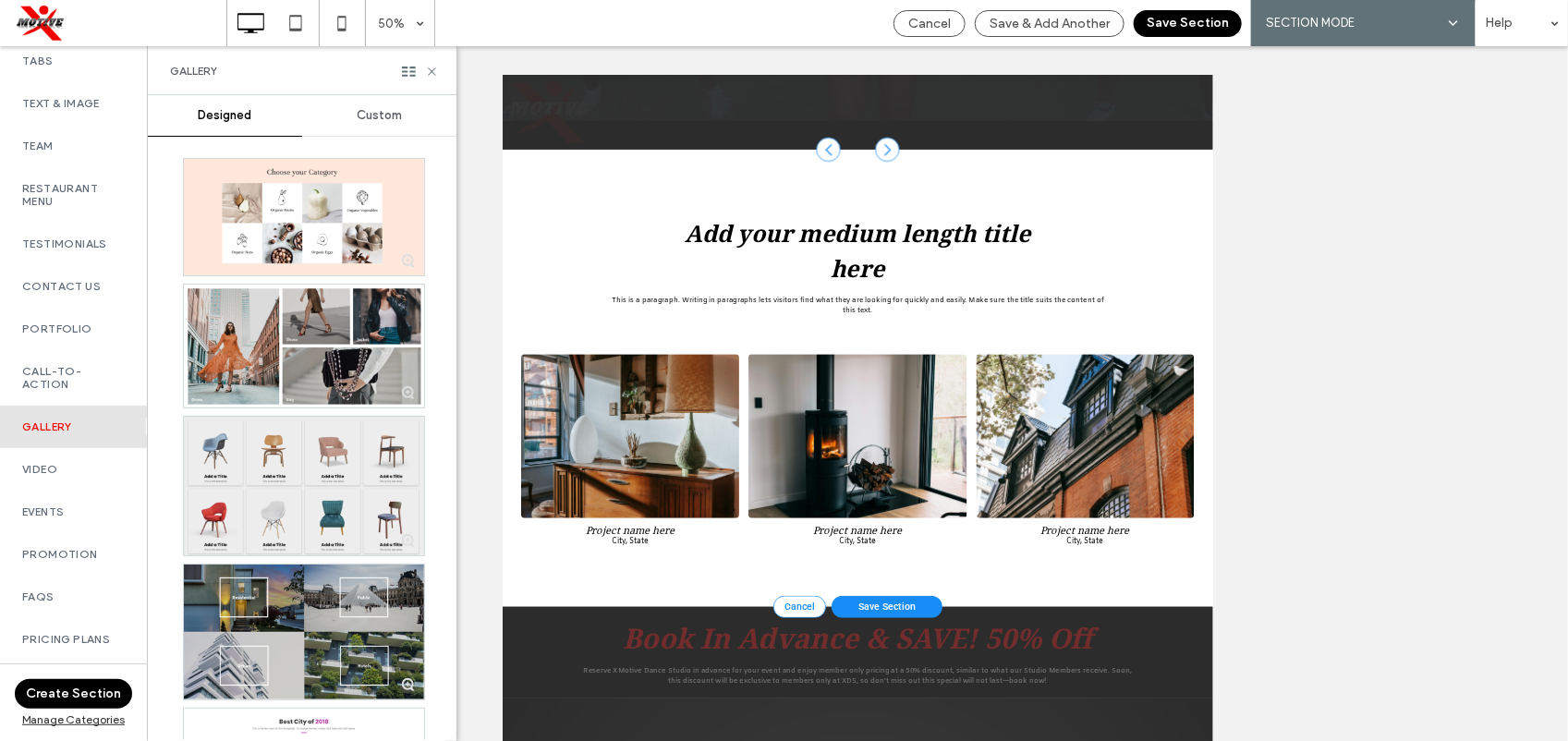
click at [298, 467] on div at bounding box center [304, 486] width 240 height 139
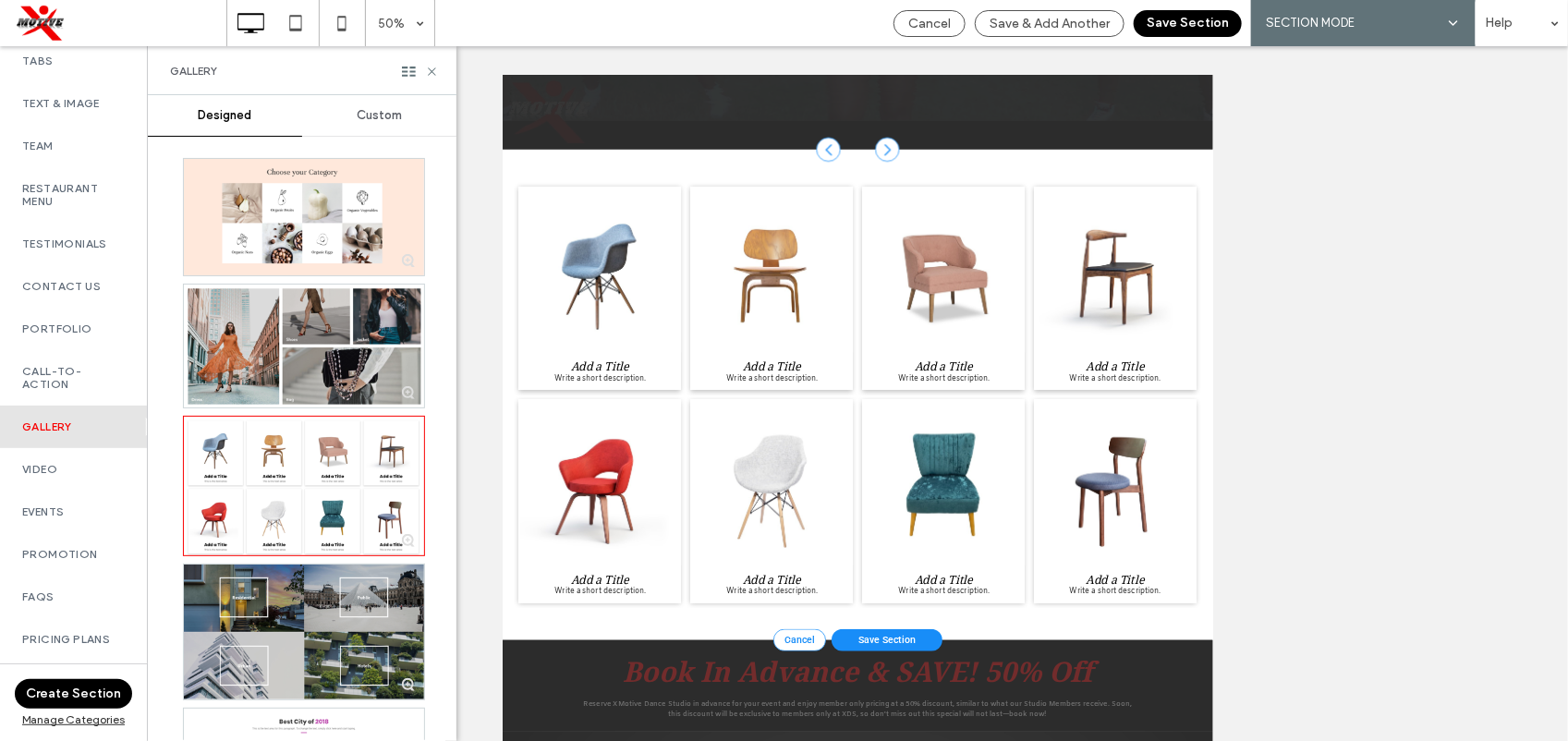
click at [1179, 21] on button "Save Section" at bounding box center [1188, 23] width 108 height 26
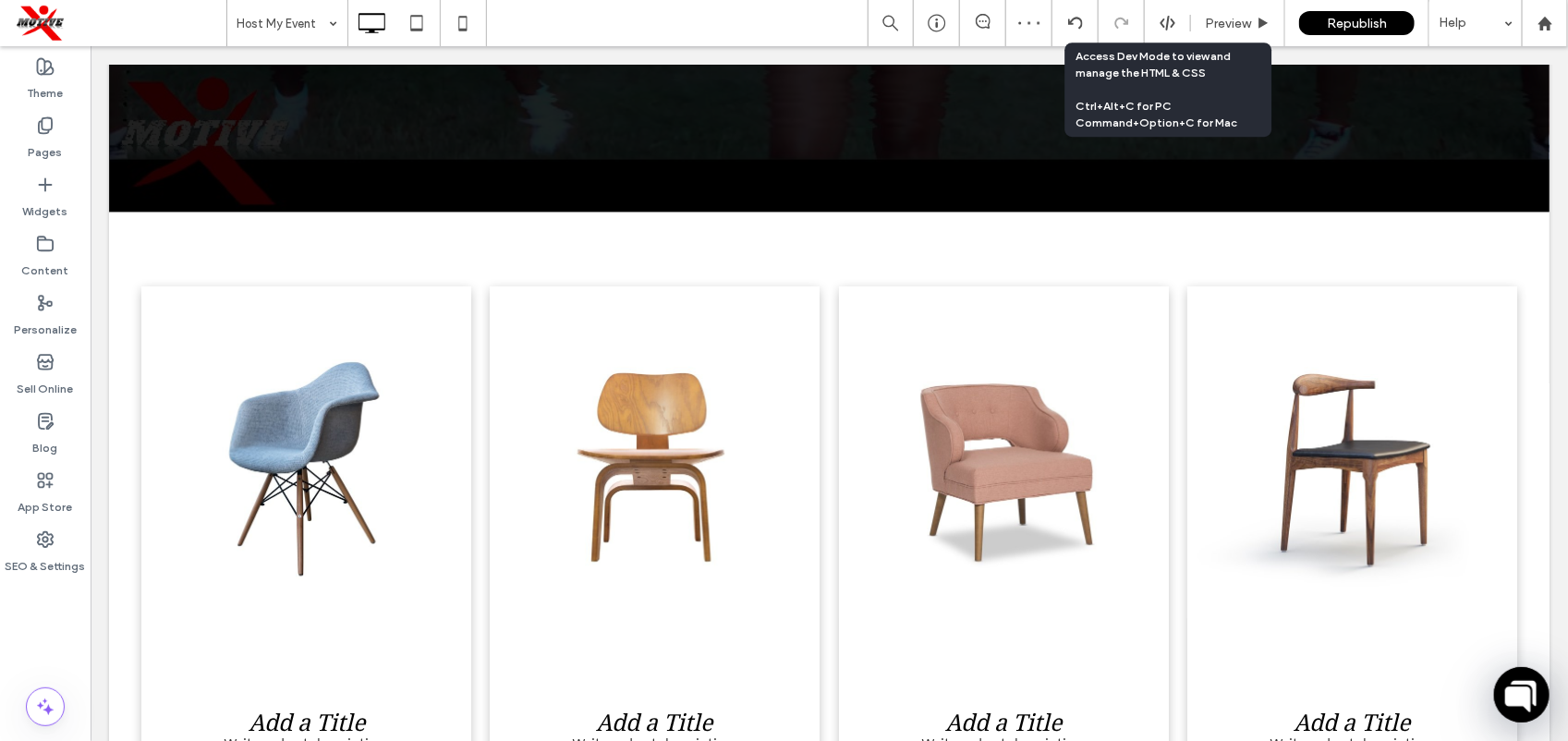
scroll to position [726, 0]
